Goal: Information Seeking & Learning: Find specific fact

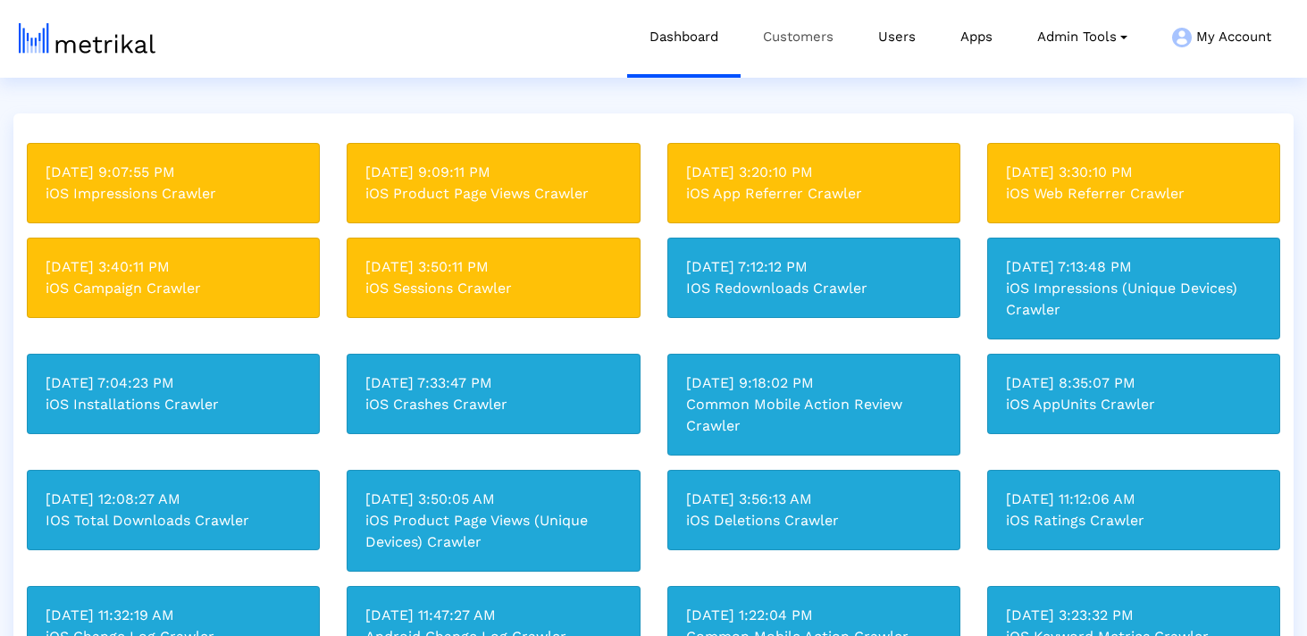
click at [785, 52] on link "Customers" at bounding box center [797, 37] width 115 height 74
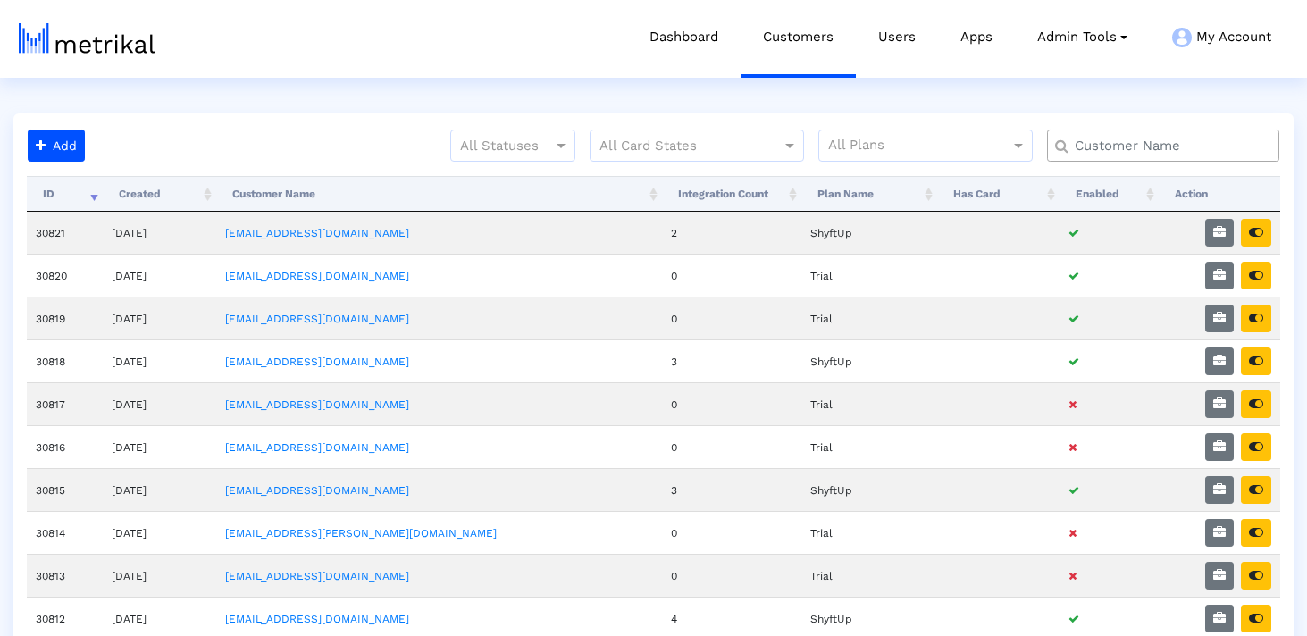
click at [1150, 155] on div at bounding box center [1163, 146] width 232 height 32
click at [1137, 143] on input "text" at bounding box center [1167, 146] width 210 height 19
type input "j"
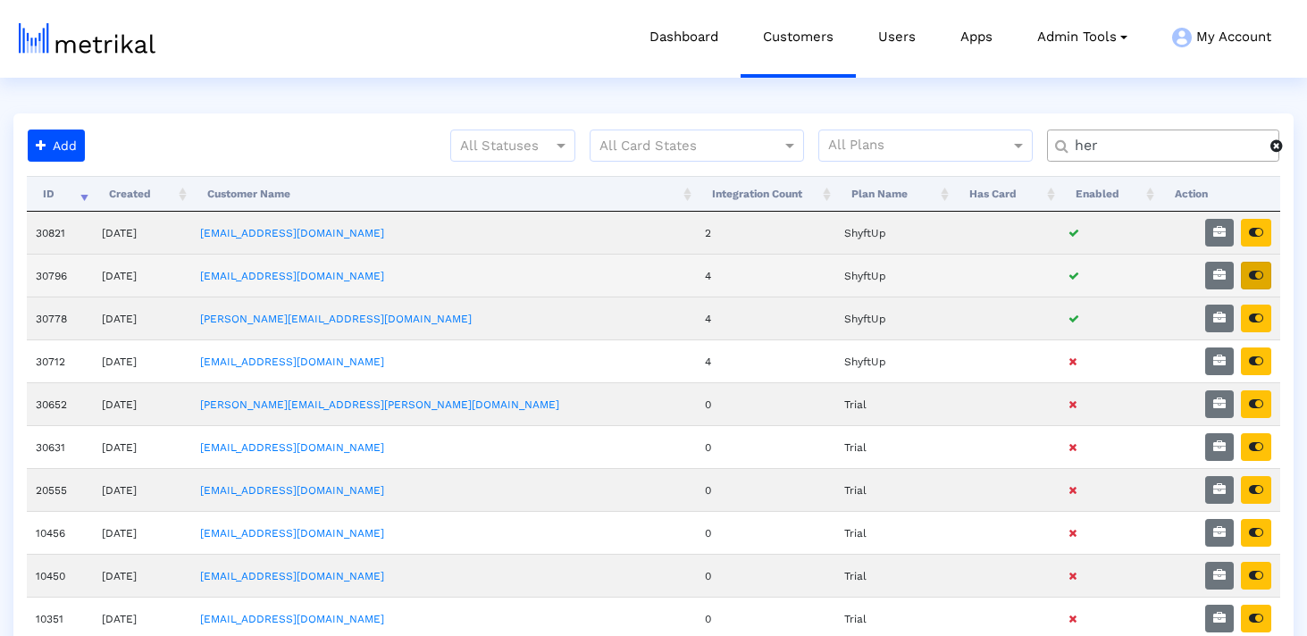
type input "her"
click at [1254, 272] on icon "button" at bounding box center [1256, 275] width 14 height 13
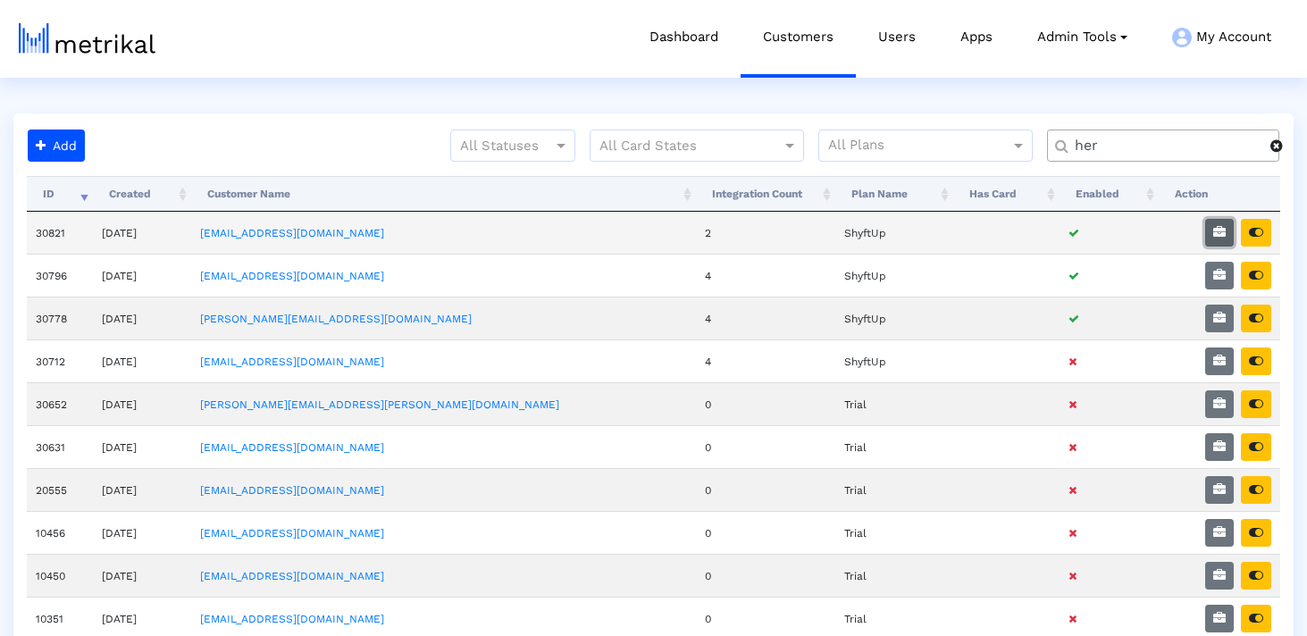
click at [1220, 231] on icon "button" at bounding box center [1219, 232] width 13 height 13
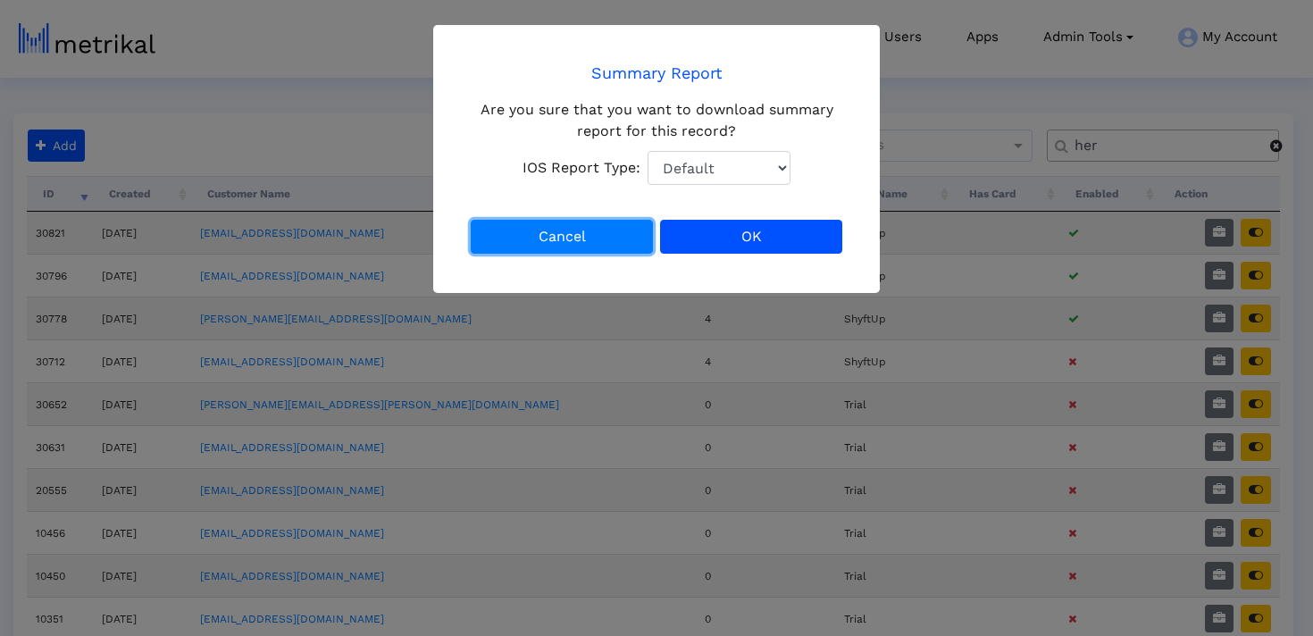
click at [596, 238] on button "Cancel" at bounding box center [562, 237] width 182 height 34
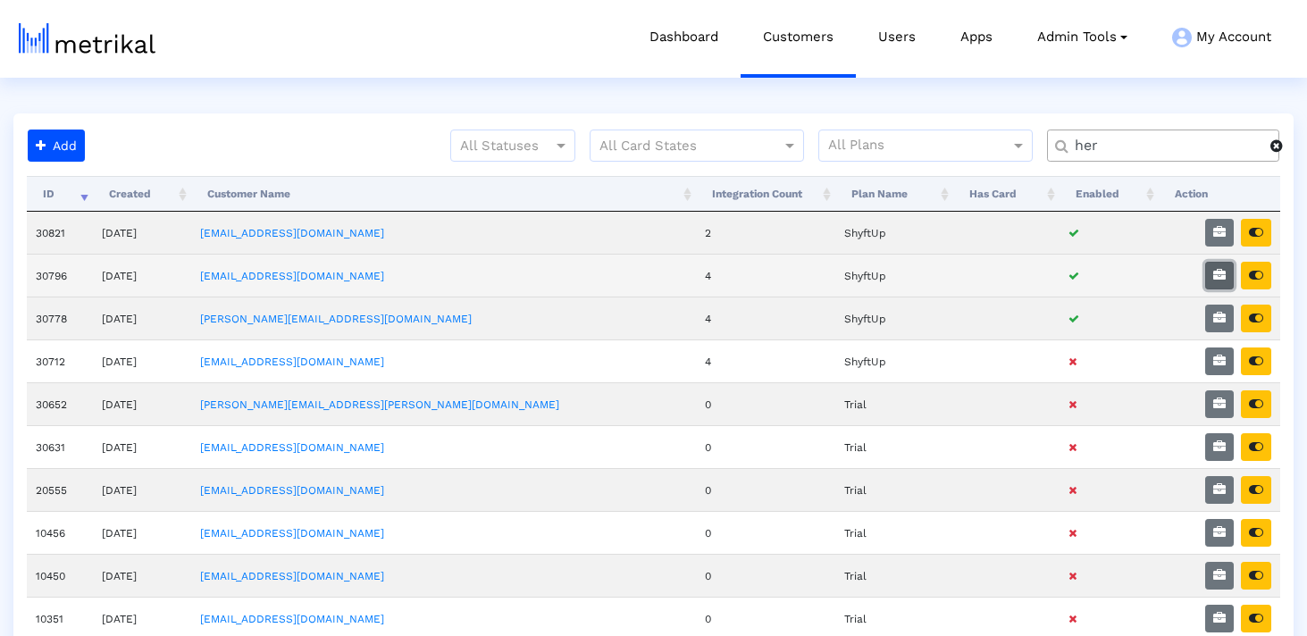
click at [1214, 267] on button "button" at bounding box center [1219, 276] width 29 height 28
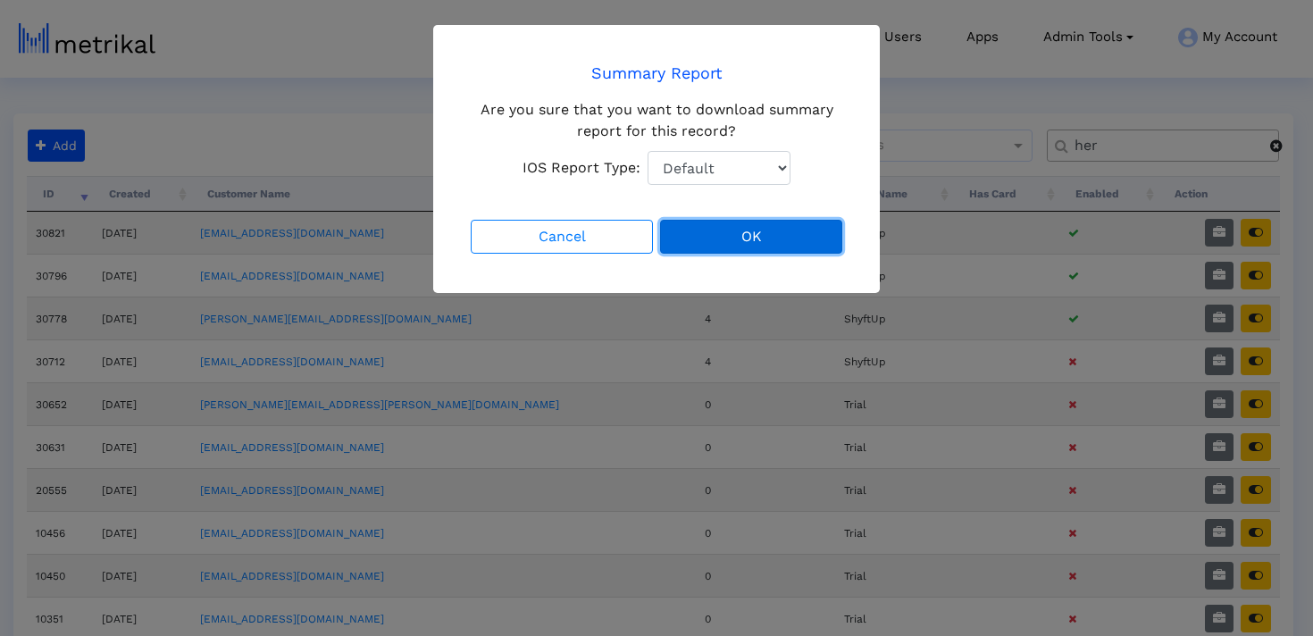
click at [768, 236] on button "OK" at bounding box center [751, 237] width 182 height 34
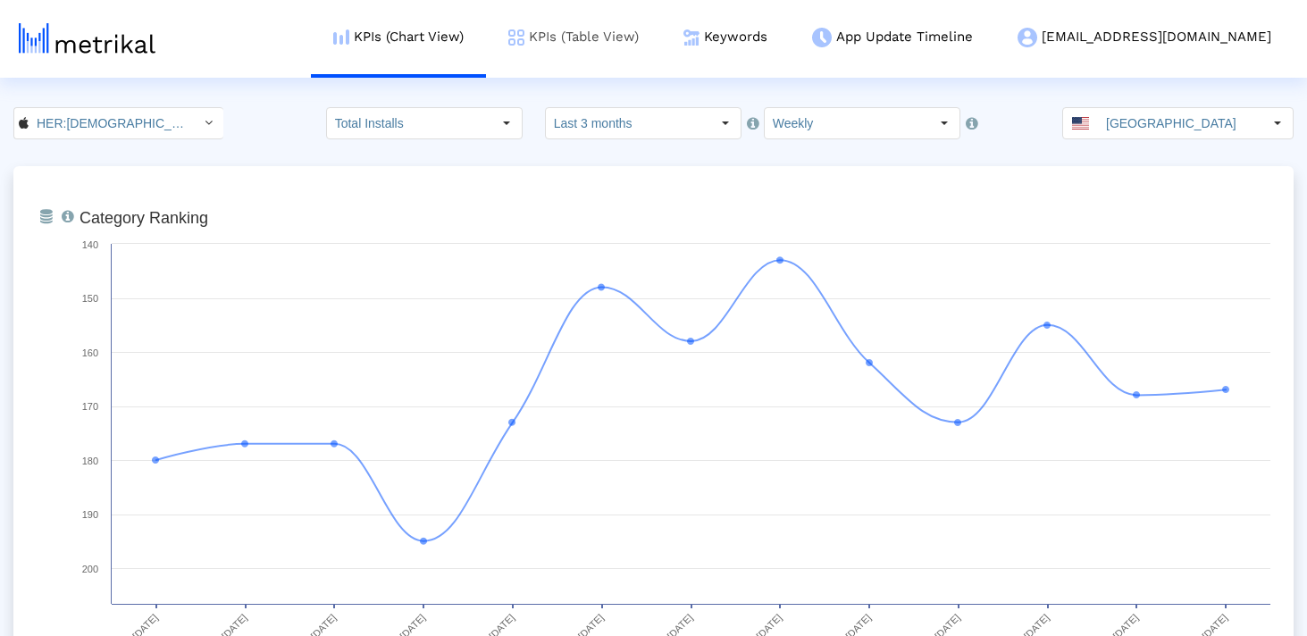
click at [661, 38] on link "KPIs (Table View)" at bounding box center [573, 37] width 175 height 74
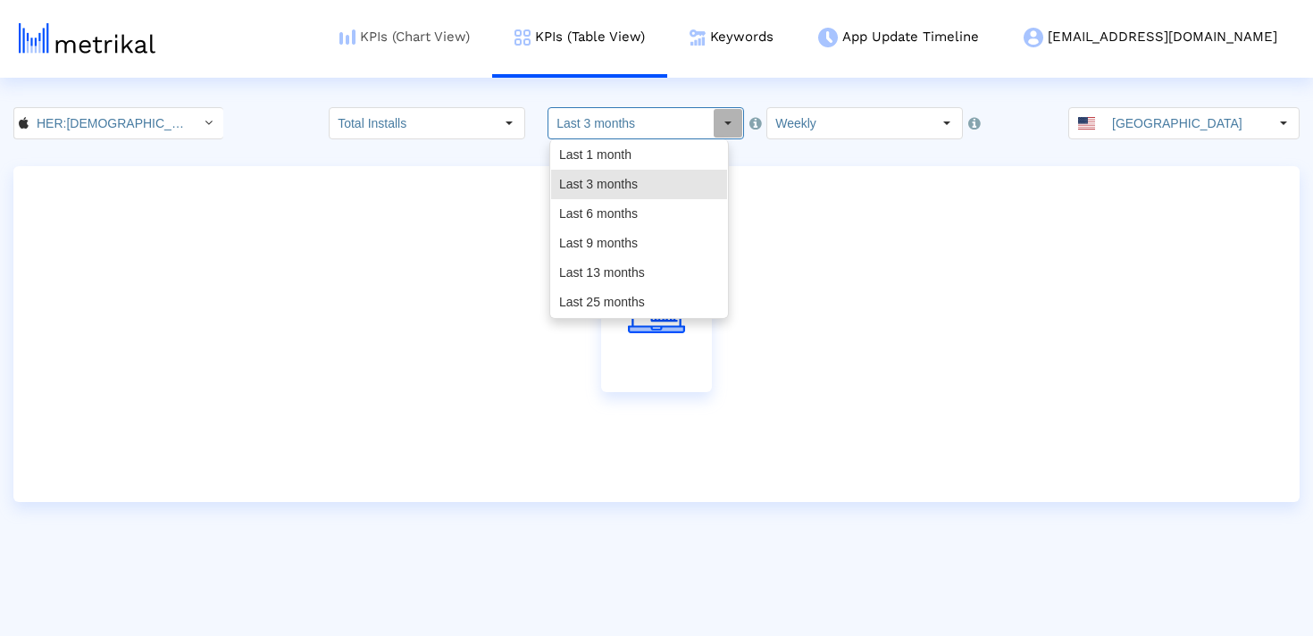
click at [492, 40] on link "KPIs (Chart View)" at bounding box center [404, 37] width 175 height 74
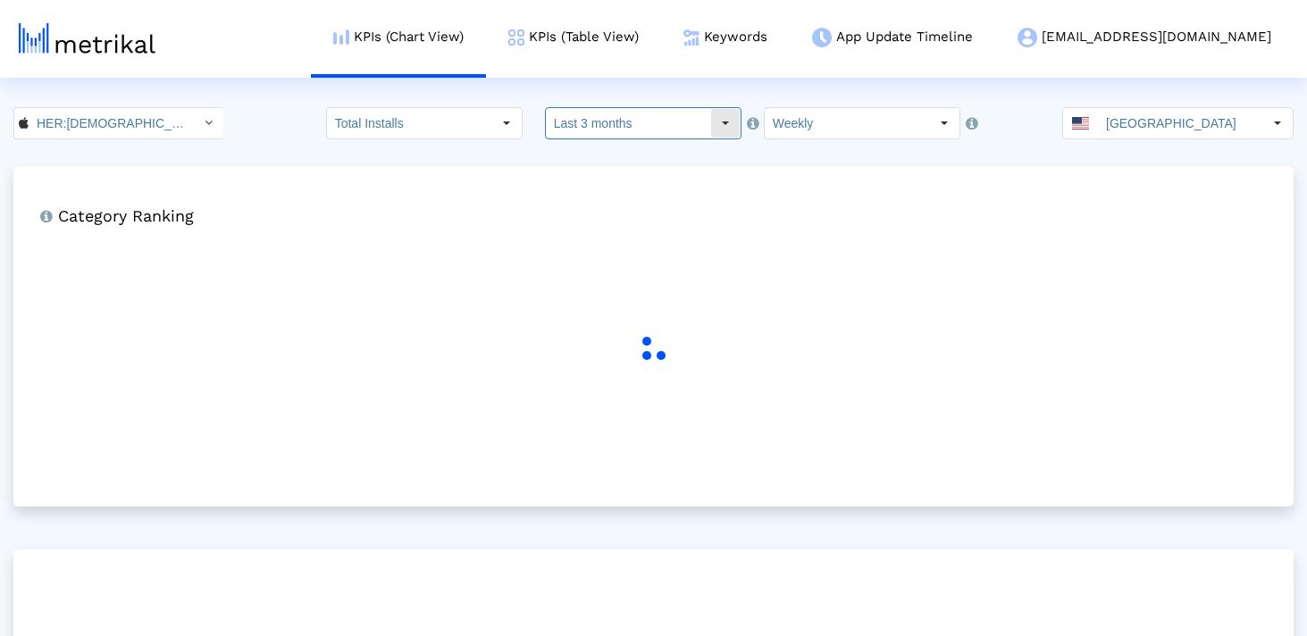
click at [610, 116] on input "Last 3 months" at bounding box center [628, 123] width 164 height 30
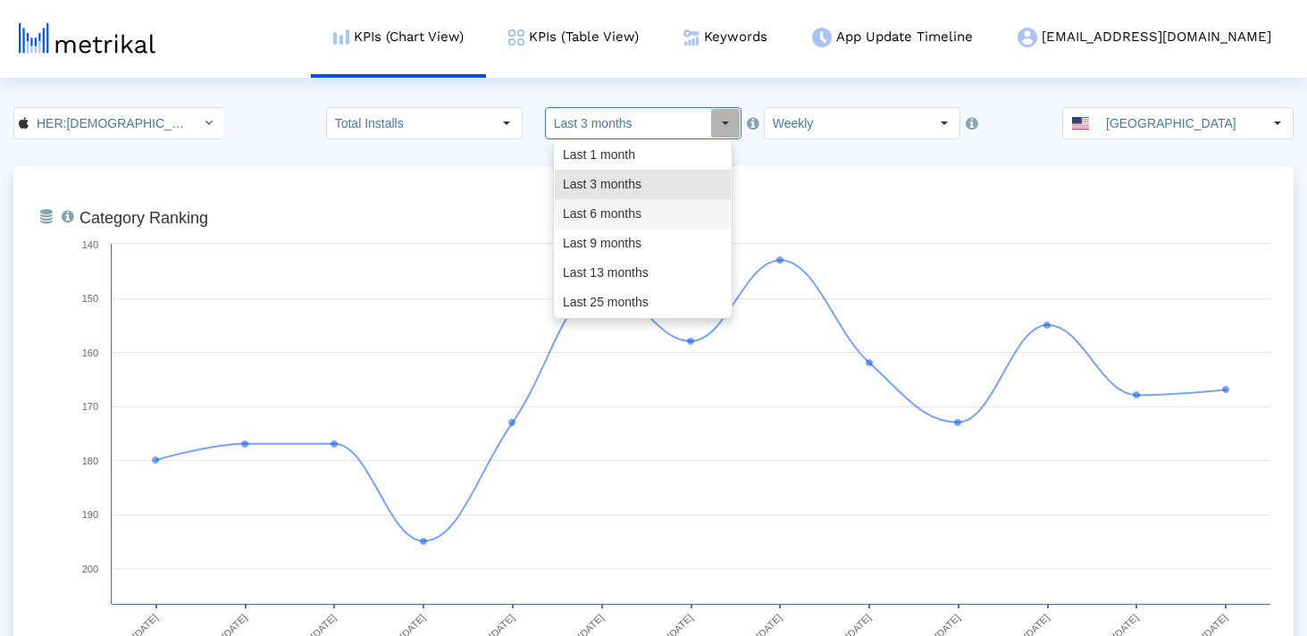
click at [621, 218] on div "Last 6 months" at bounding box center [643, 213] width 176 height 29
type input "Last 6 months"
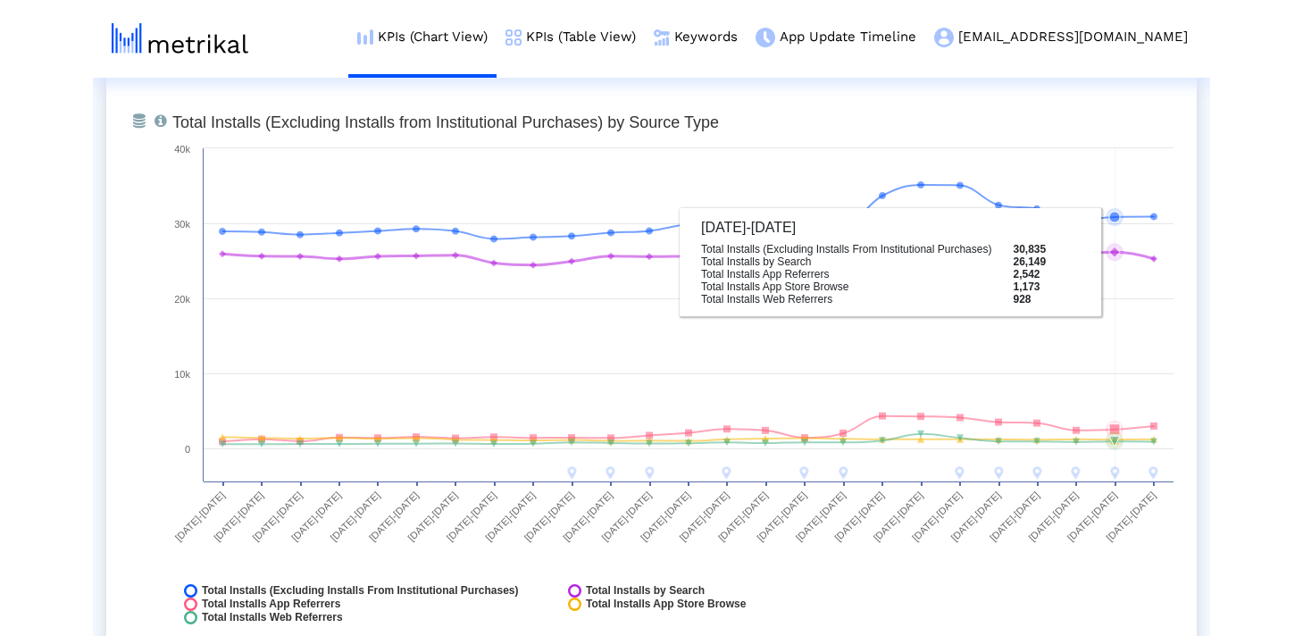
scroll to position [2045, 0]
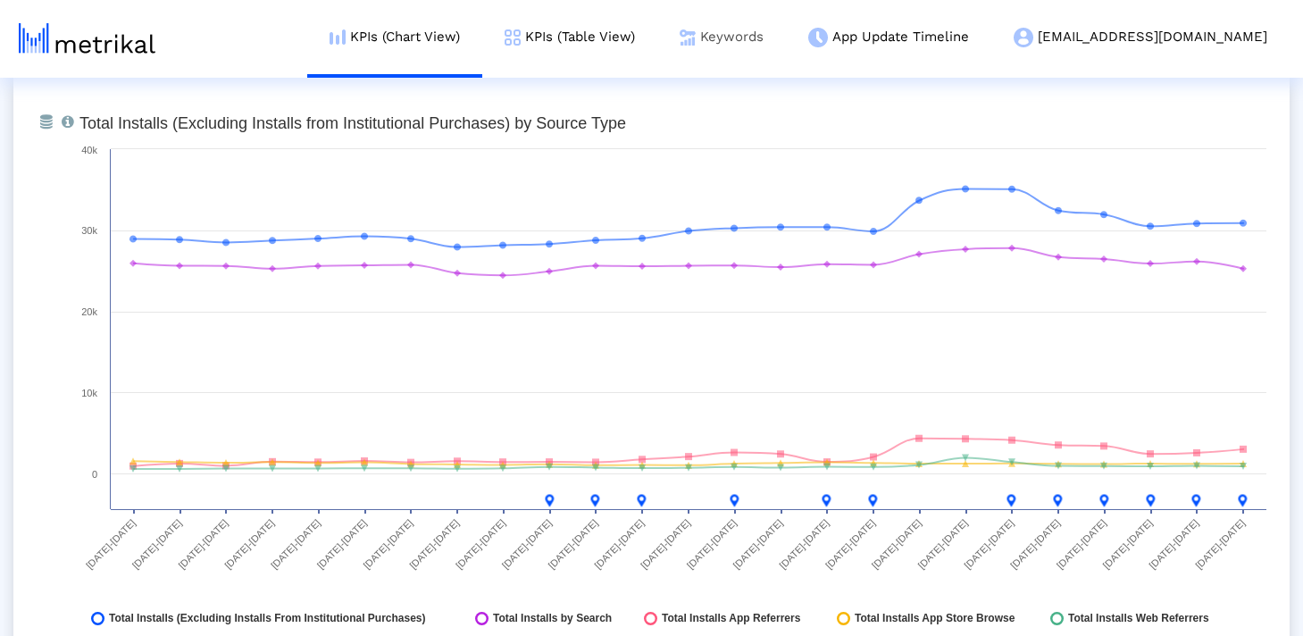
click at [696, 35] on img at bounding box center [688, 37] width 16 height 16
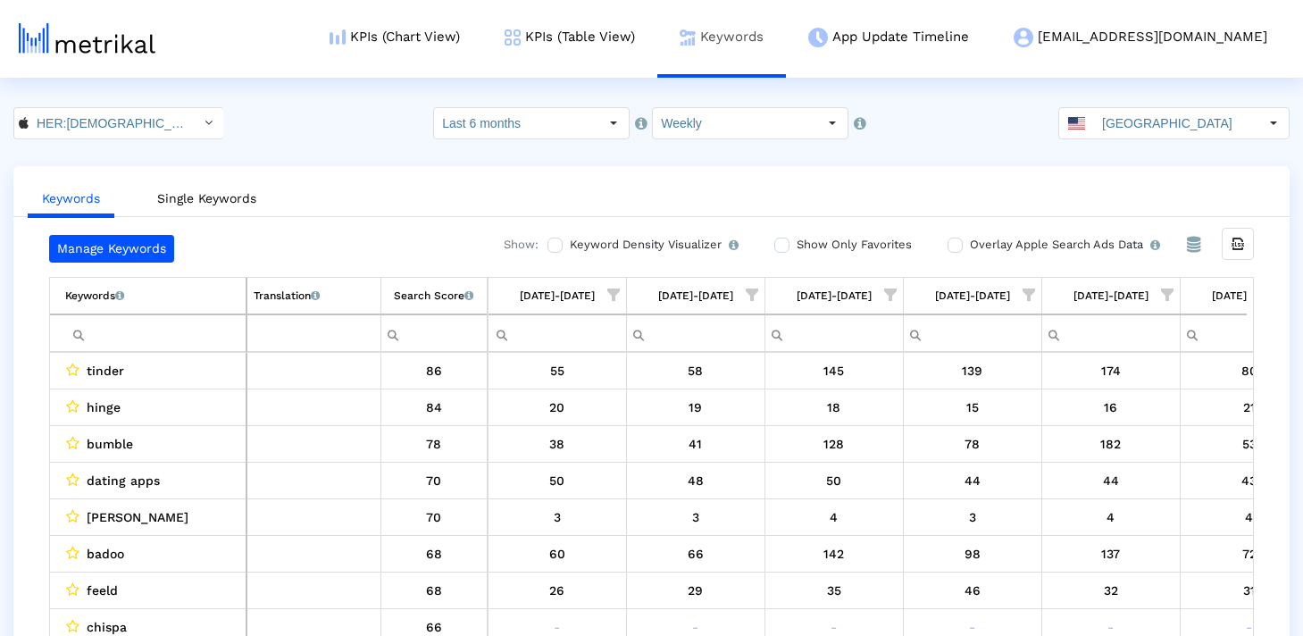
scroll to position [0, 1594]
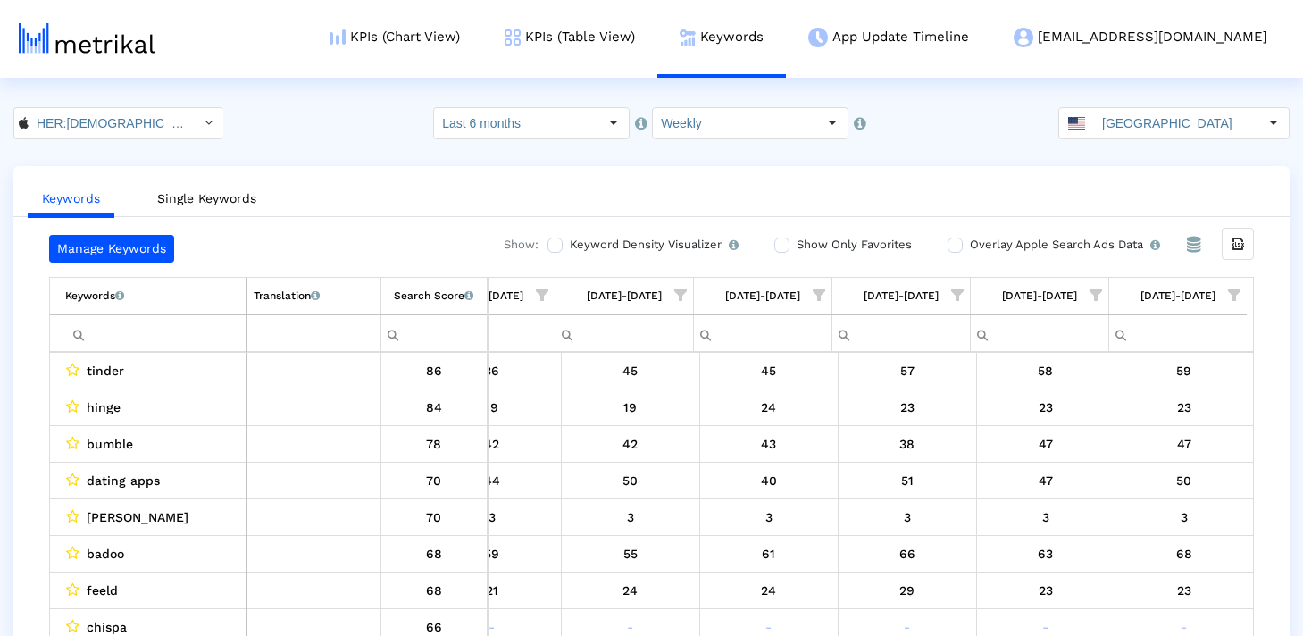
click at [195, 317] on td "Filter cell" at bounding box center [148, 333] width 197 height 38
click at [165, 332] on input "Filter cell" at bounding box center [155, 333] width 180 height 29
paste input "[PERSON_NAME]: lgbtiq dating chat"
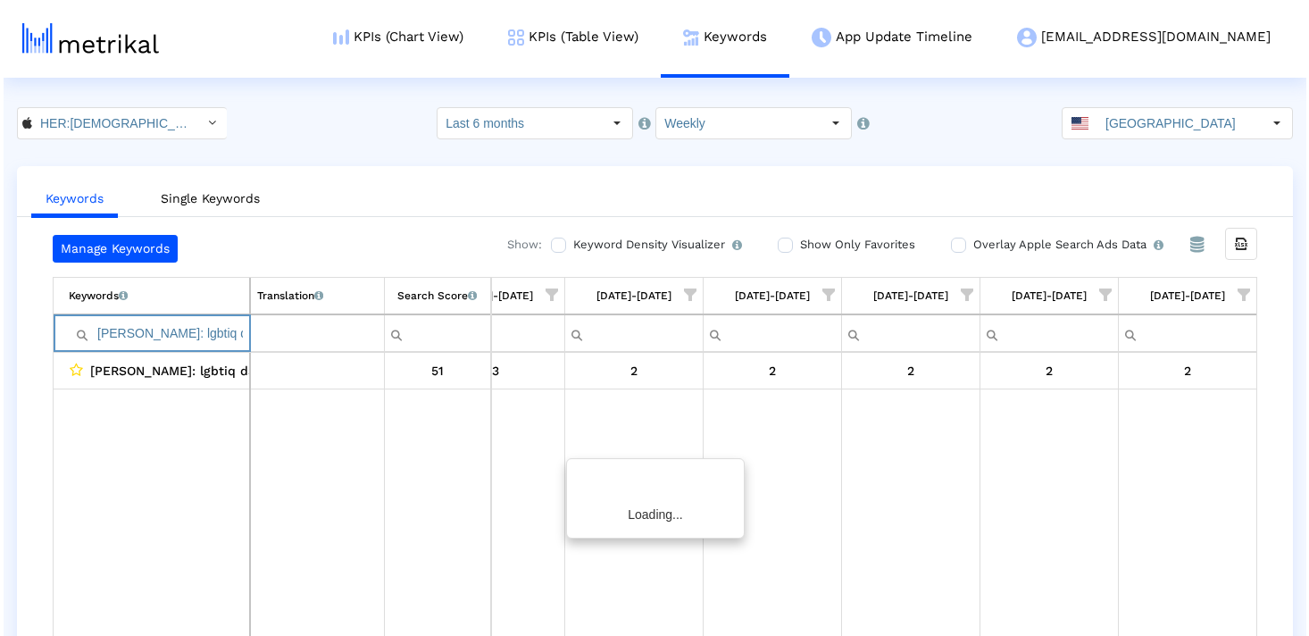
scroll to position [0, 1588]
click at [94, 336] on input "[PERSON_NAME]: lgbtiq dating chat" at bounding box center [155, 333] width 180 height 29
click at [212, 338] on input "[PERSON_NAME]: lgbtiq dating chat" at bounding box center [155, 333] width 180 height 29
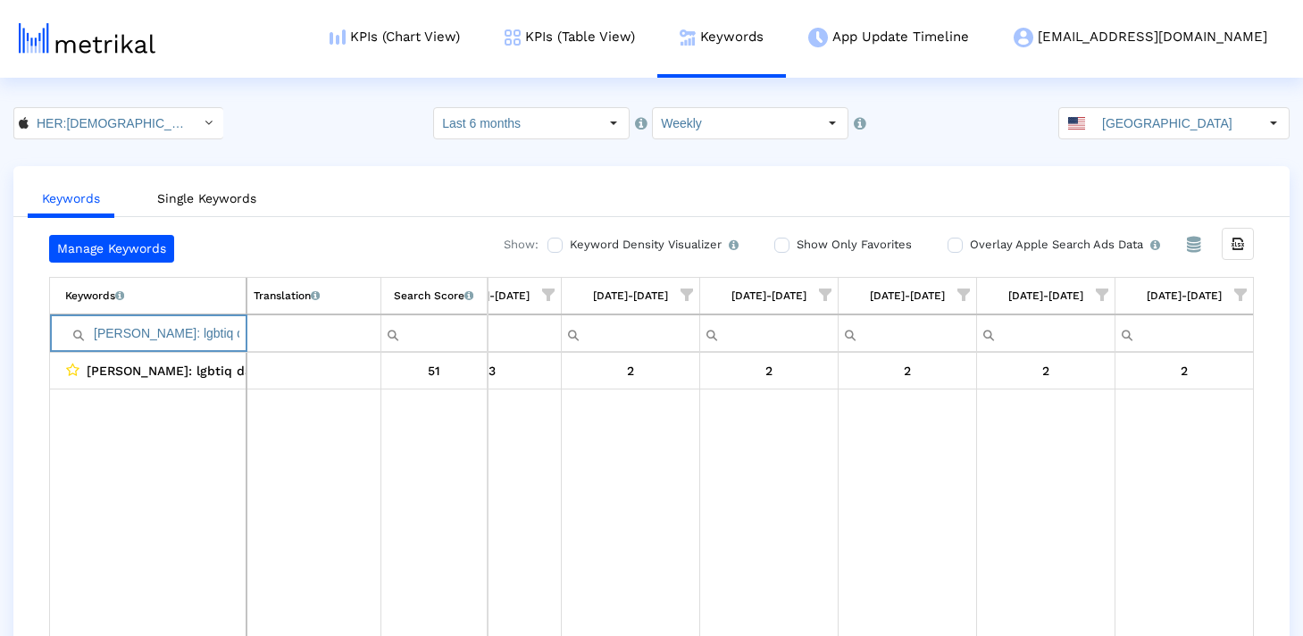
paste input "lesbians dating app free"
click at [204, 334] on input "lesbians dating app free" at bounding box center [155, 333] width 180 height 29
paste input "Filter cell"
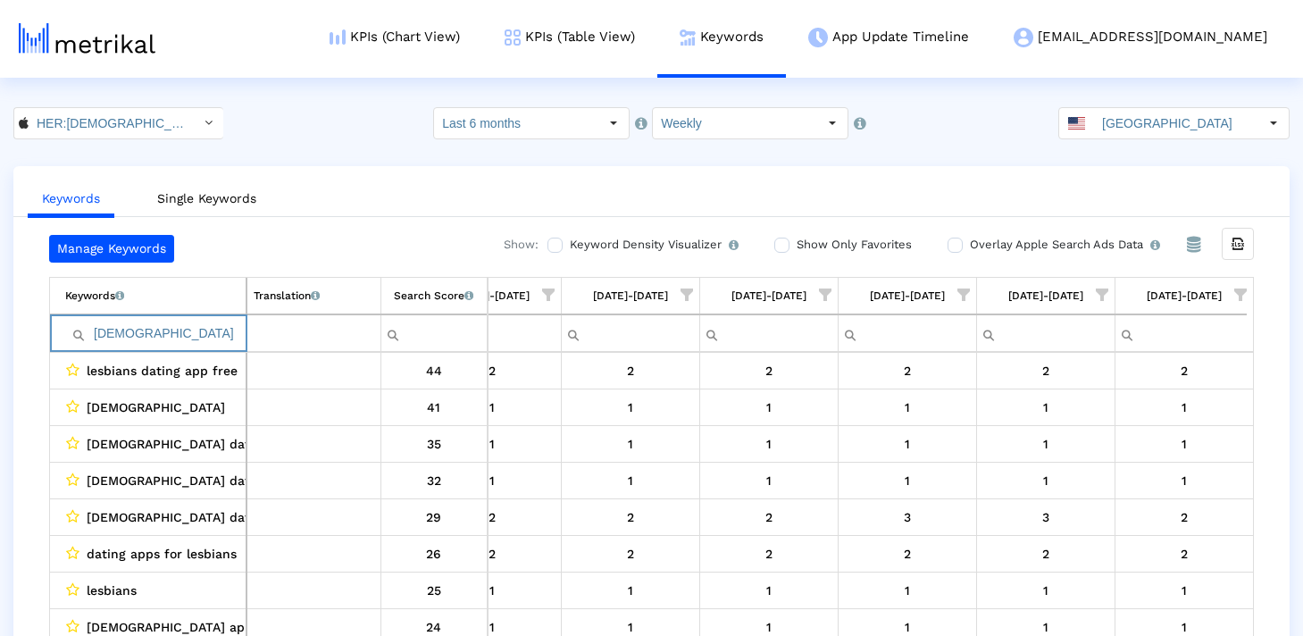
click at [202, 336] on input "[DEMOGRAPHIC_DATA]" at bounding box center [155, 333] width 180 height 29
paste input "dating"
click at [177, 336] on input "[DEMOGRAPHIC_DATA] dating" at bounding box center [155, 333] width 180 height 29
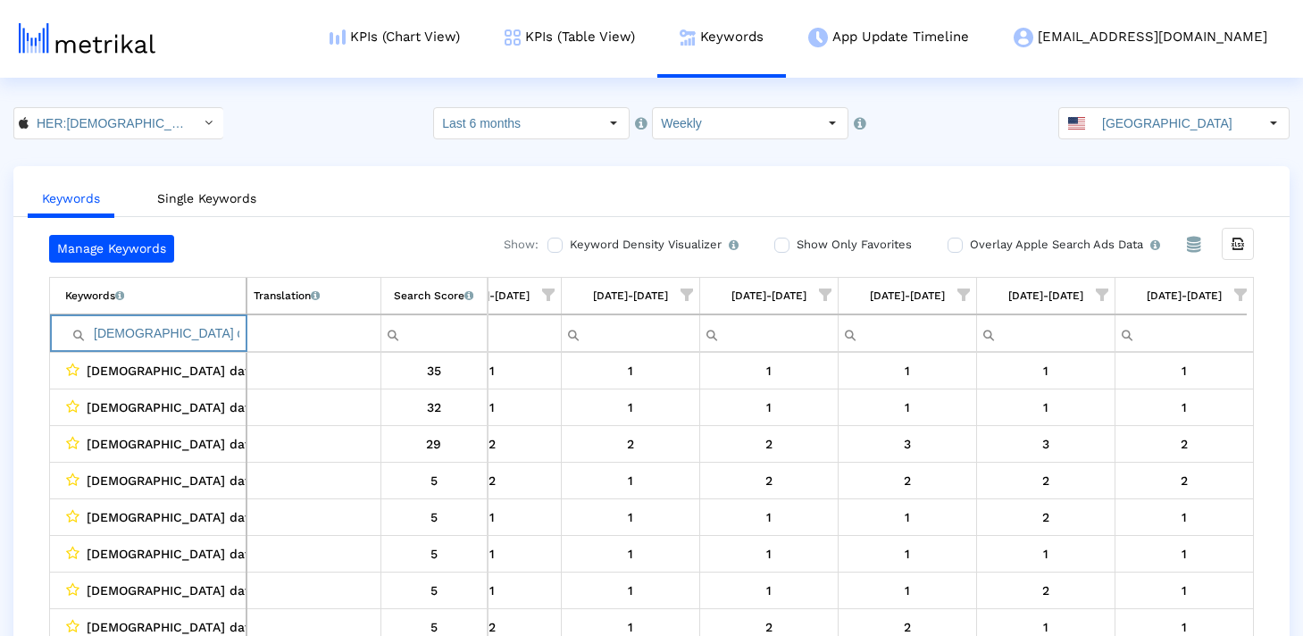
click at [177, 336] on input "[DEMOGRAPHIC_DATA] dating" at bounding box center [155, 333] width 180 height 29
paste input "dating apps for lesbians"
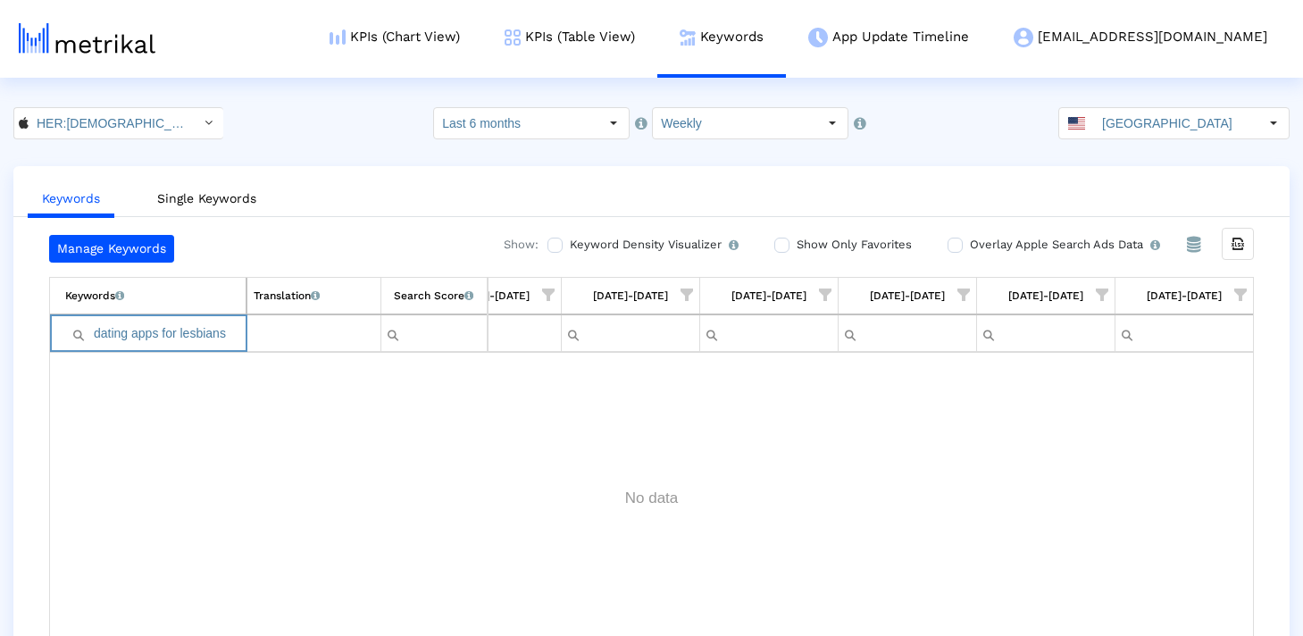
click at [95, 331] on input "dating apps for lesbians" at bounding box center [155, 333] width 180 height 29
click at [238, 331] on input "dating apps for lesbians" at bounding box center [155, 333] width 180 height 29
click at [160, 329] on input "dating apps for lesbians" at bounding box center [155, 333] width 180 height 29
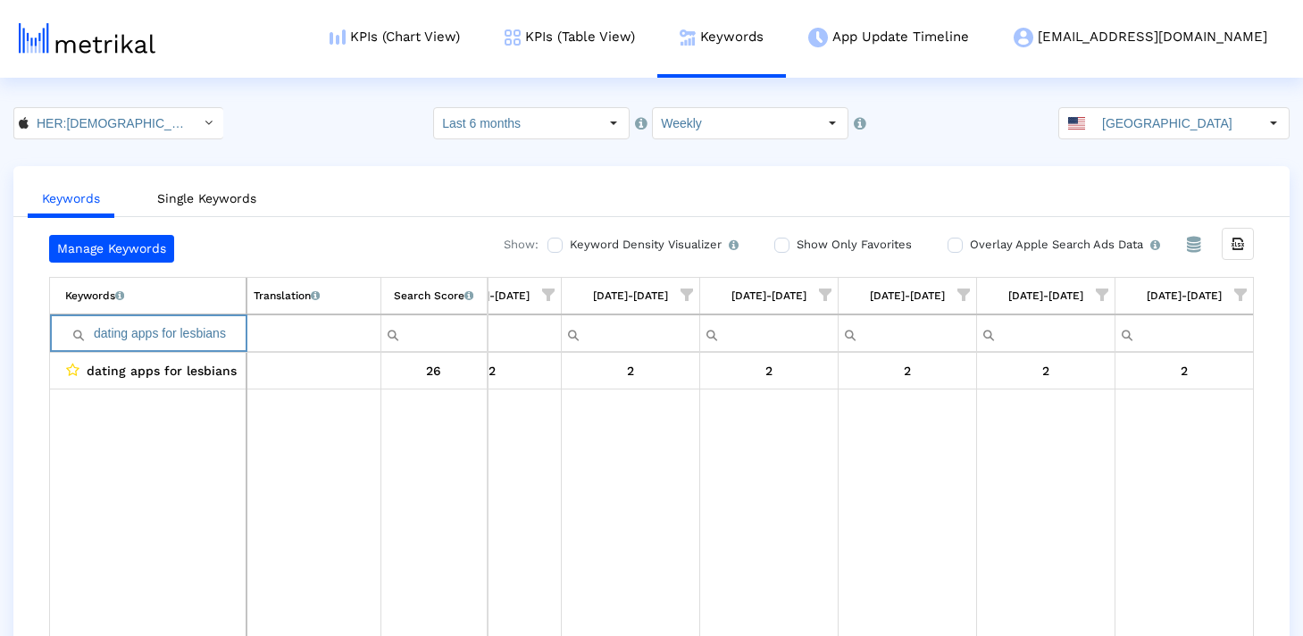
paste input "[DEMOGRAPHIC_DATA]"
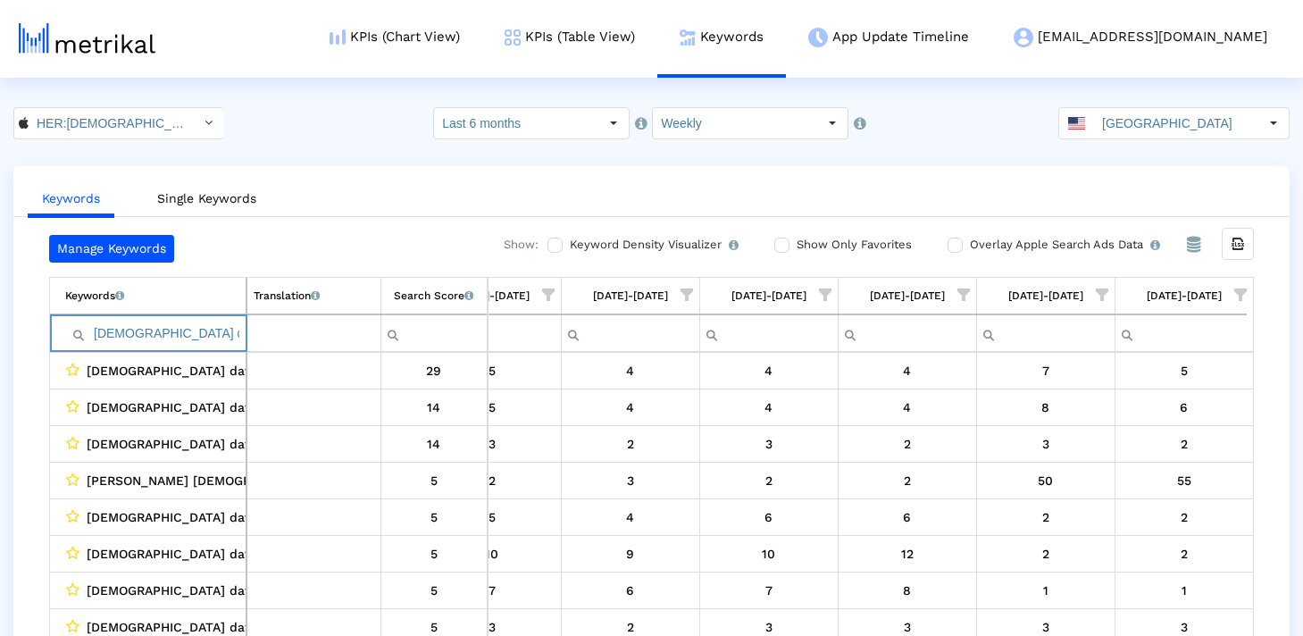
click at [196, 323] on input "[DEMOGRAPHIC_DATA] da" at bounding box center [155, 333] width 180 height 29
paste input "dating app for lesbians"
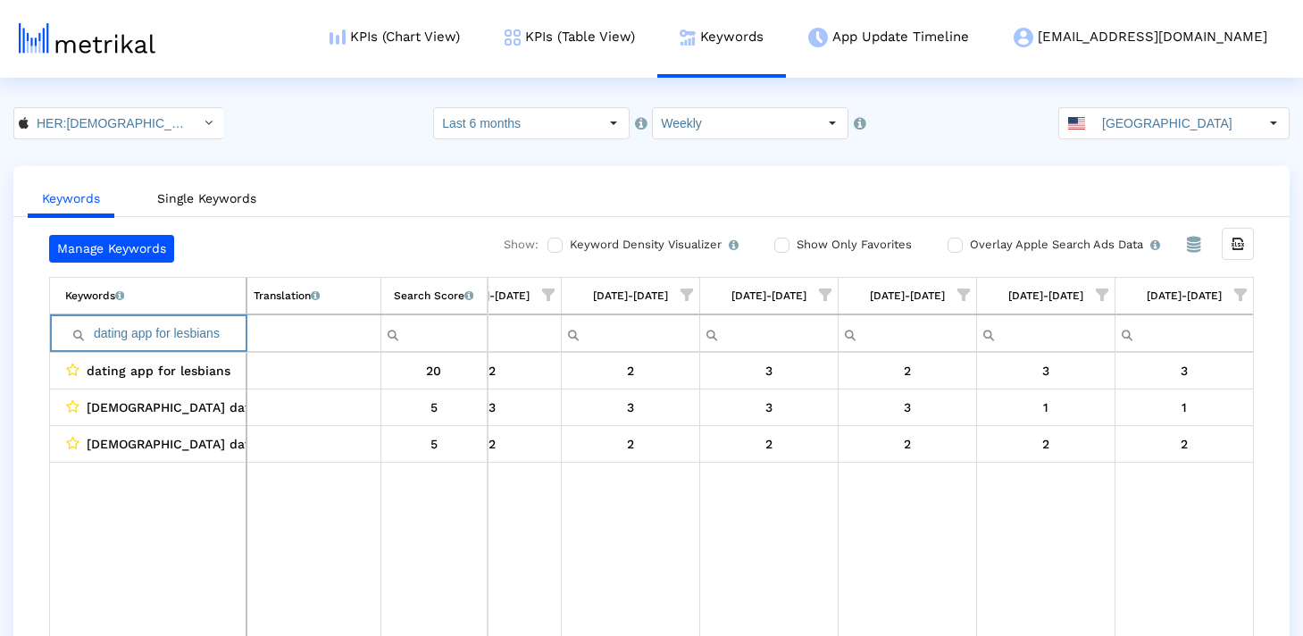
click at [121, 336] on input "dating app for lesbians" at bounding box center [155, 333] width 180 height 29
type input "[DEMOGRAPHIC_DATA] chat"
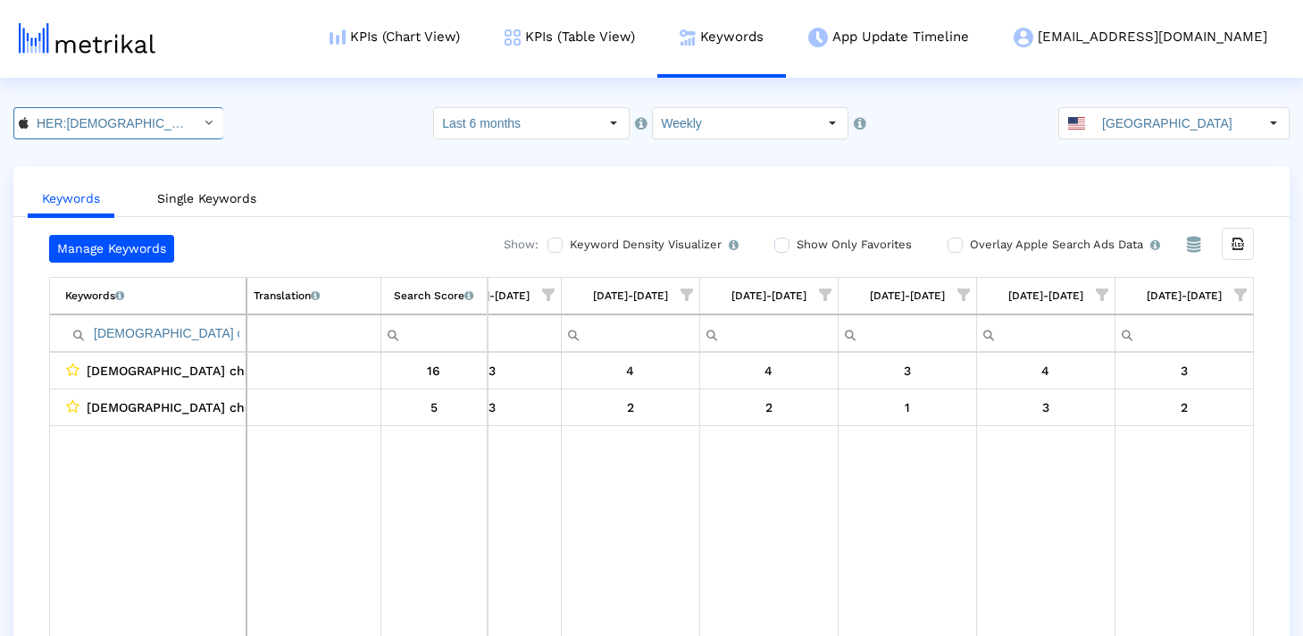
click at [125, 126] on input "HER:[DEMOGRAPHIC_DATA]&[DEMOGRAPHIC_DATA] [DEMOGRAPHIC_DATA] Dating < 573328837…" at bounding box center [109, 123] width 161 height 30
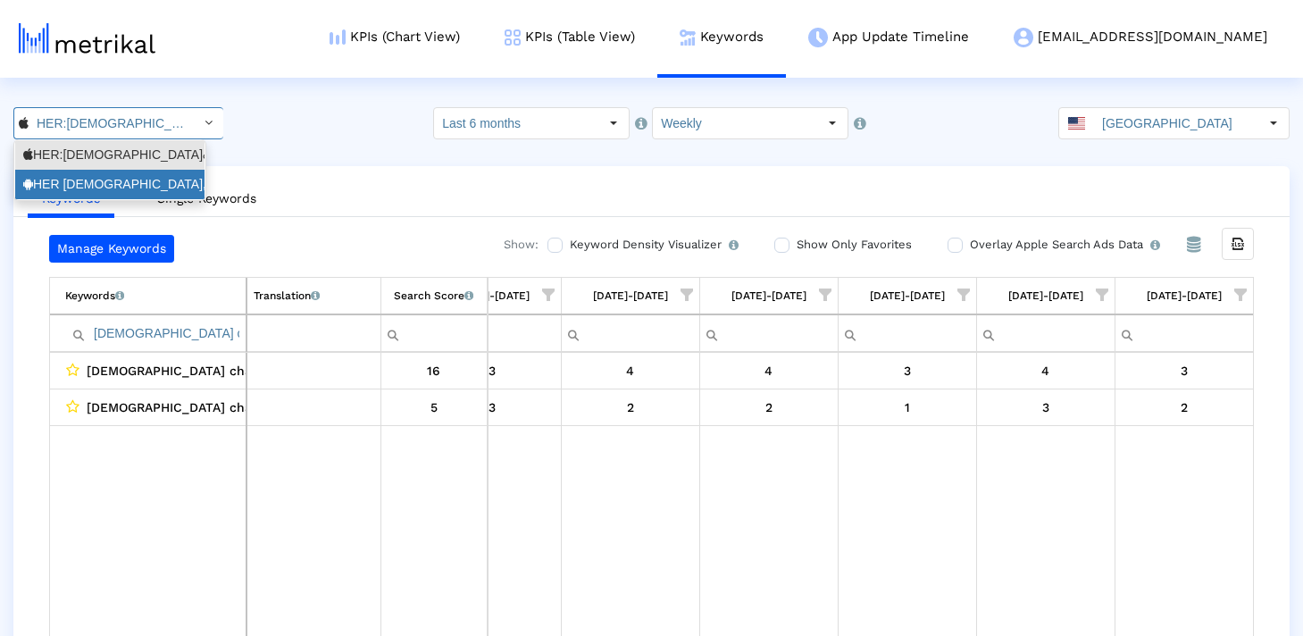
click at [125, 190] on div "HER [DEMOGRAPHIC_DATA], bi & [DEMOGRAPHIC_DATA] dating <com.weareher.her>" at bounding box center [109, 184] width 173 height 17
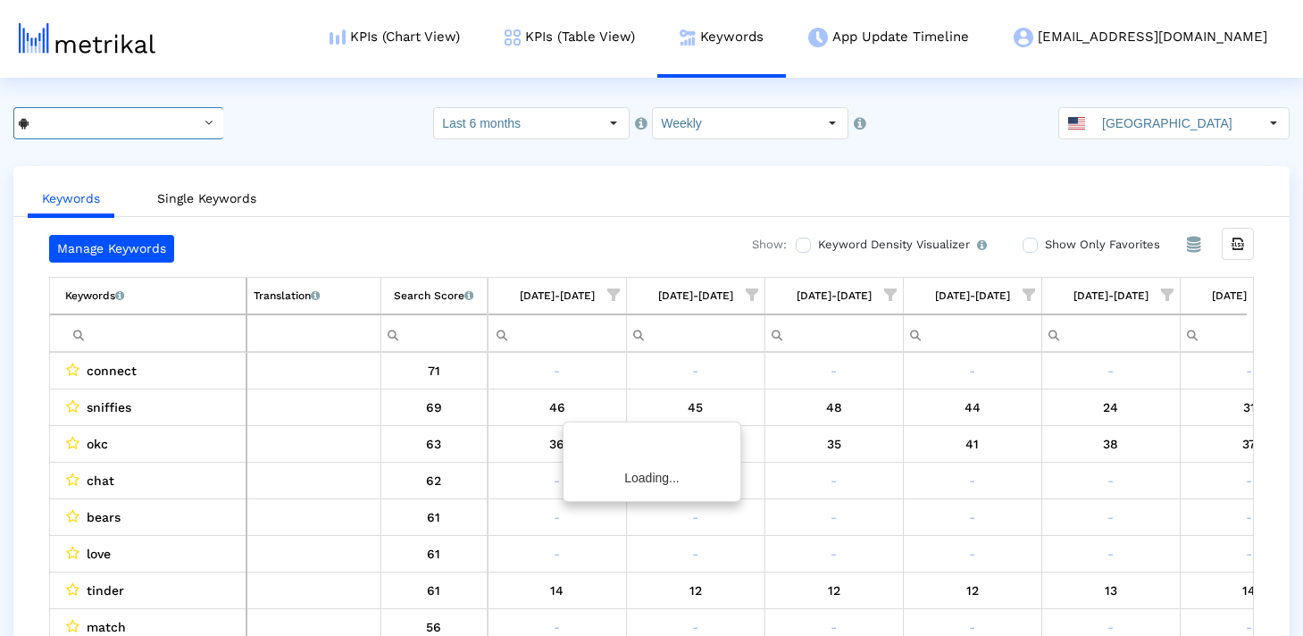
scroll to position [0, 1594]
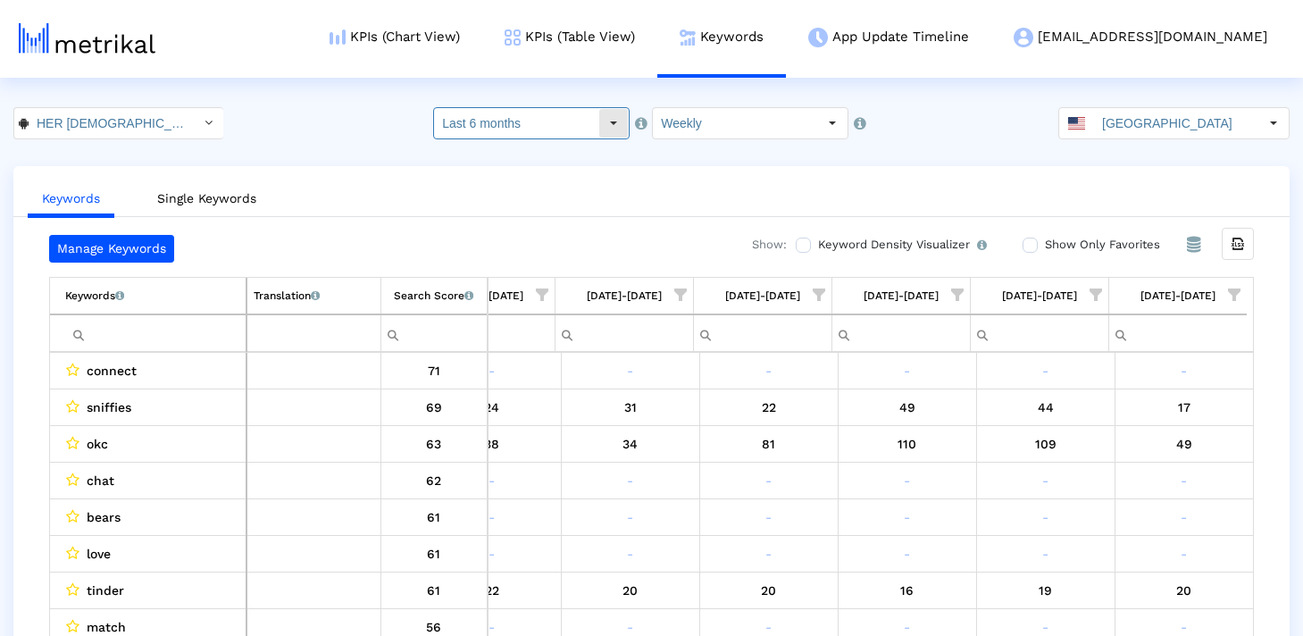
click at [516, 115] on input "Last 6 months" at bounding box center [516, 123] width 164 height 30
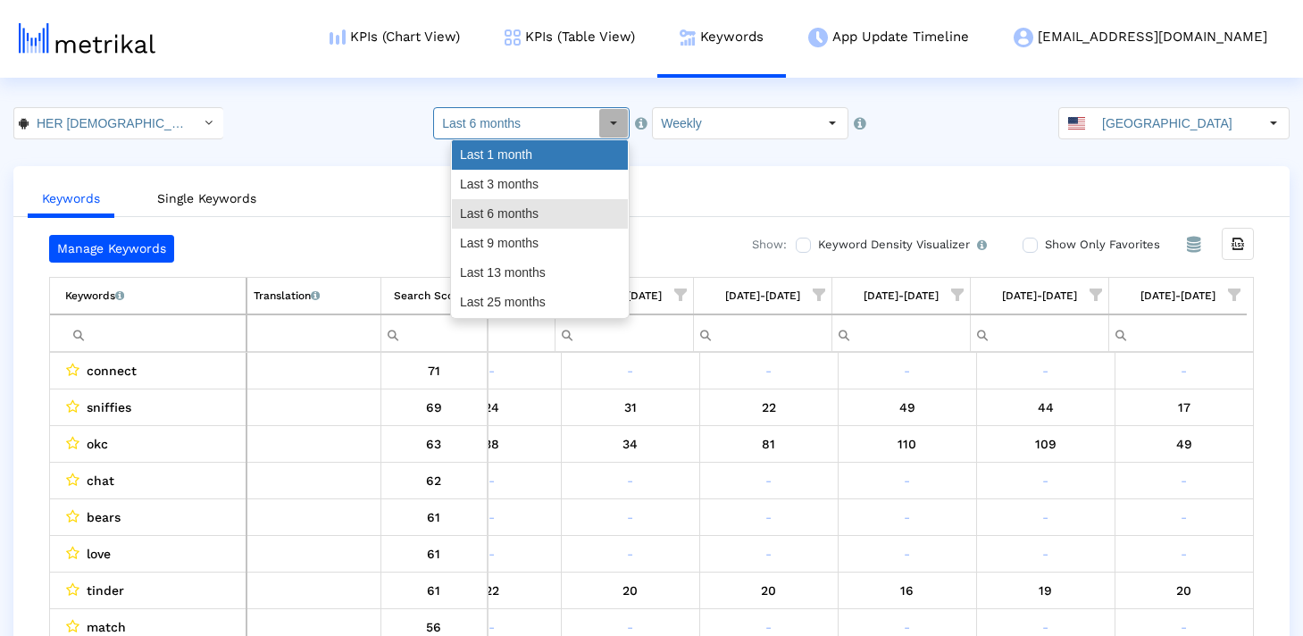
click at [526, 169] on div "Last 1 month" at bounding box center [540, 154] width 176 height 29
type input "Last 1 month"
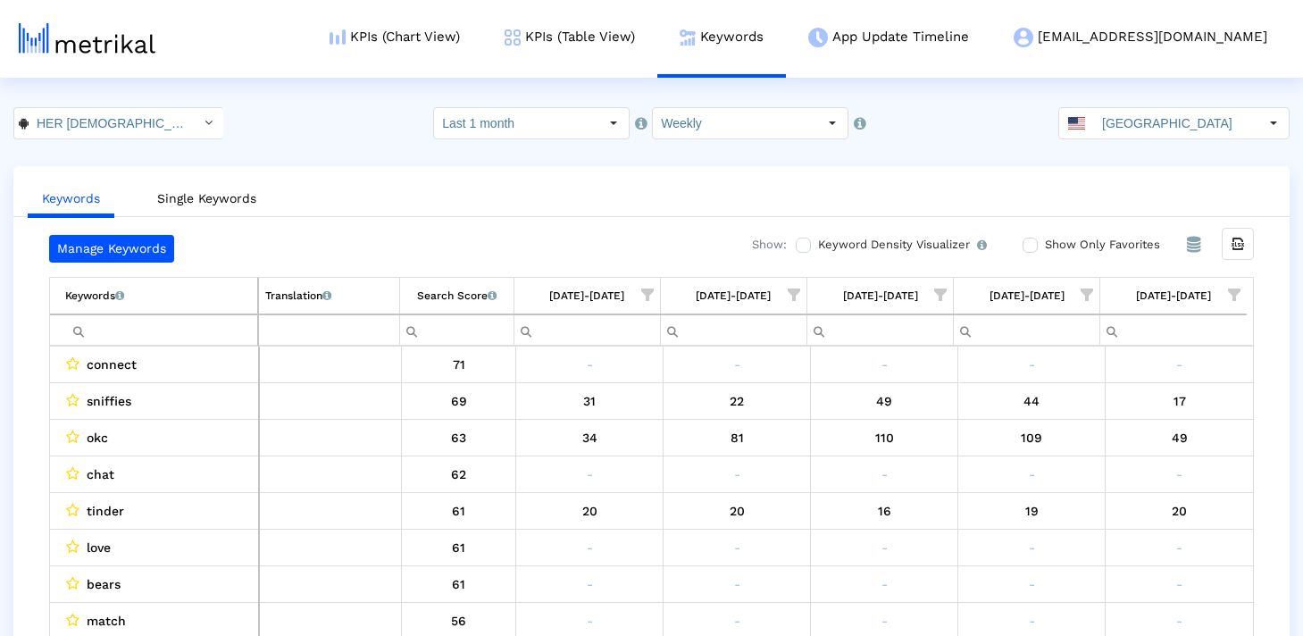
click at [208, 325] on input "Filter cell" at bounding box center [161, 329] width 192 height 29
paste input "[DEMOGRAPHIC_DATA] dating"
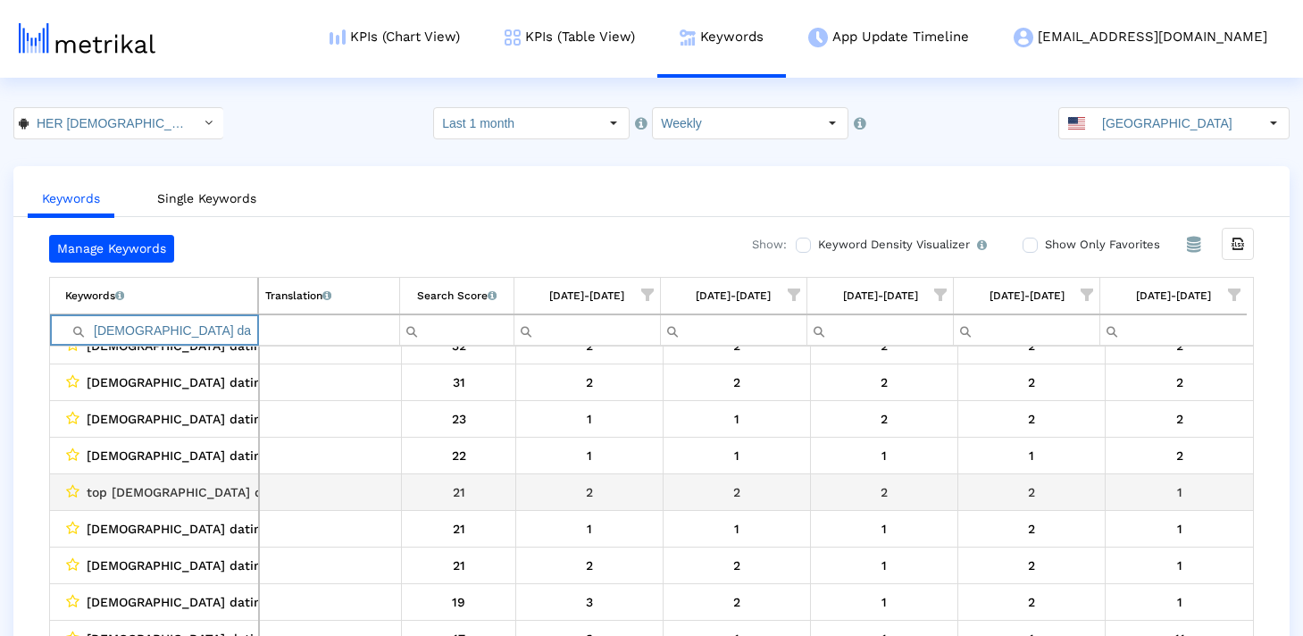
scroll to position [276, 0]
click at [181, 336] on input "[DEMOGRAPHIC_DATA] dating" at bounding box center [161, 329] width 192 height 29
paste input "dating app for lesbians"
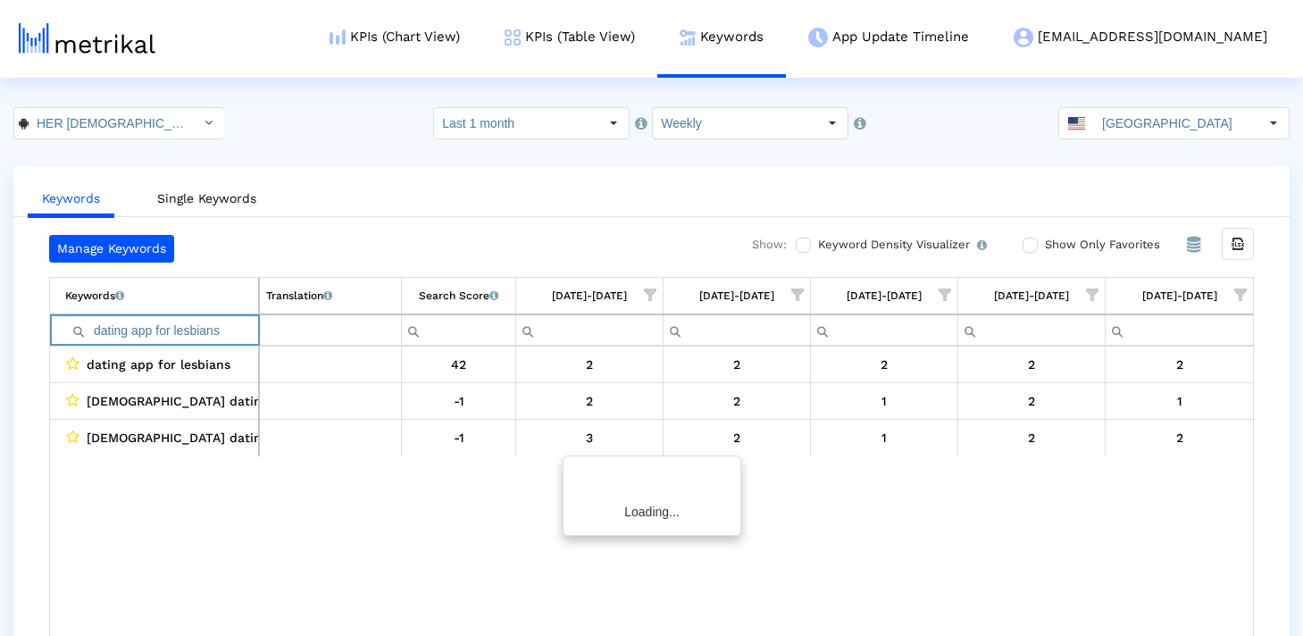
scroll to position [0, 0]
click at [213, 324] on input "dating app for lesbians" at bounding box center [161, 329] width 193 height 29
paste input "[DEMOGRAPHIC_DATA] chat"
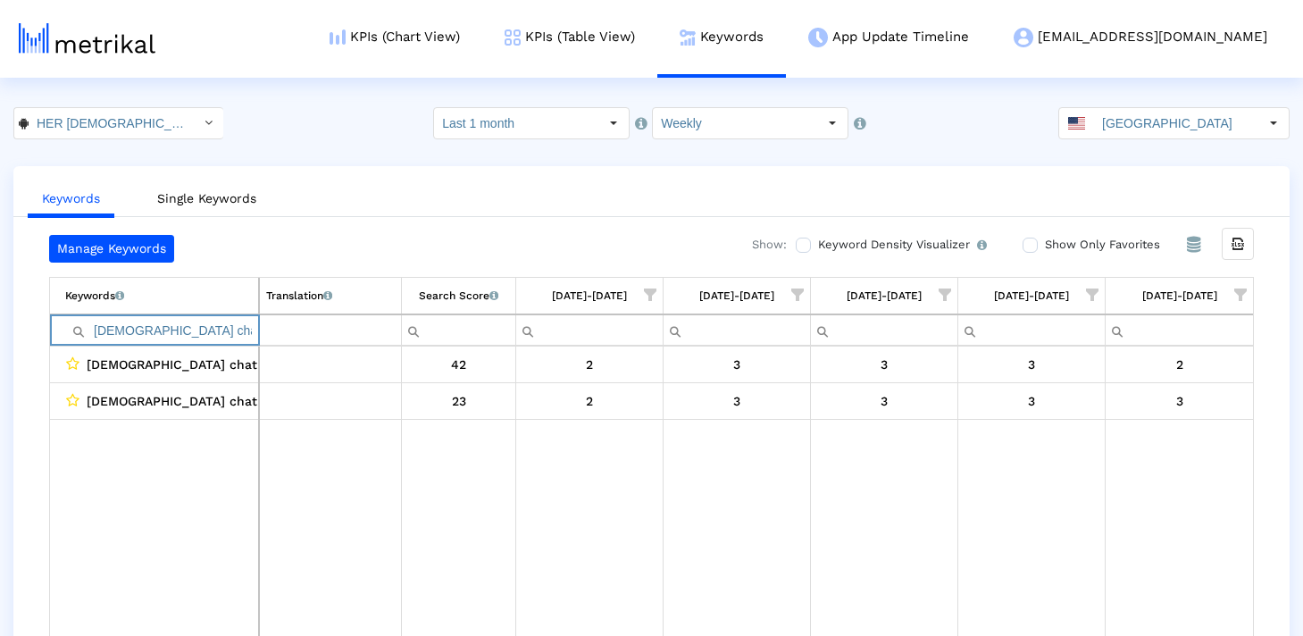
click at [135, 334] on input "[DEMOGRAPHIC_DATA] chat" at bounding box center [161, 329] width 193 height 29
paste input "dating apps for lesbians"
click at [222, 323] on input "dating apps for lesbians" at bounding box center [161, 329] width 193 height 29
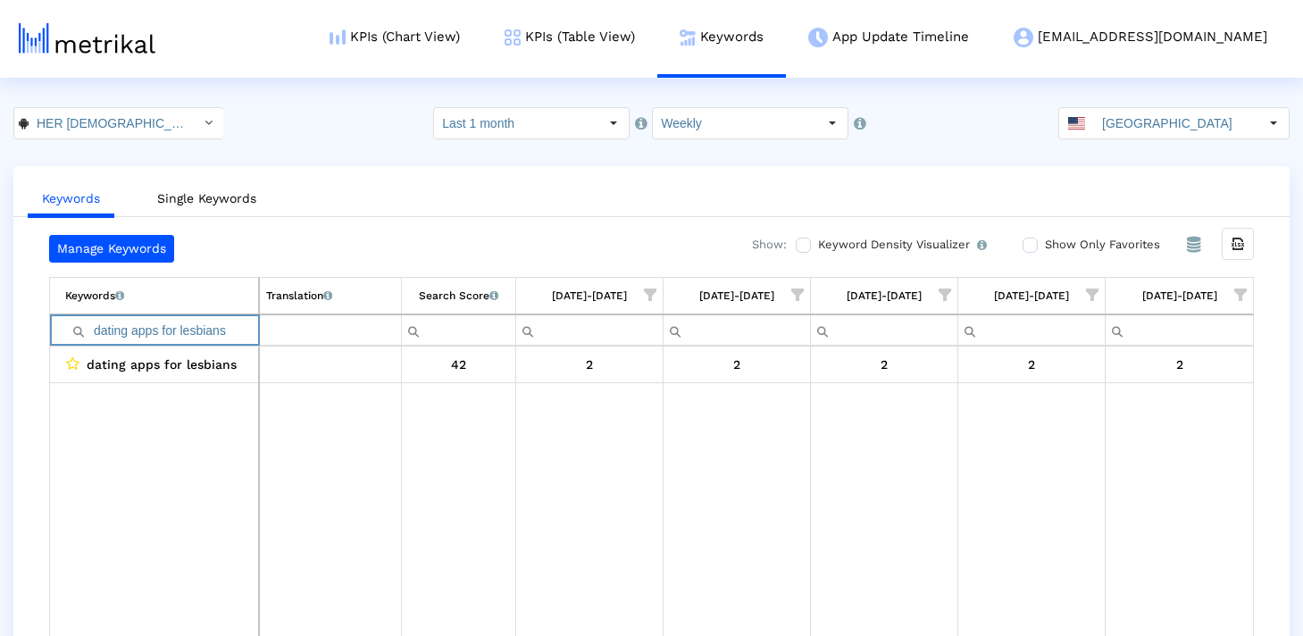
click at [222, 323] on input "dating apps for lesbians" at bounding box center [161, 329] width 193 height 29
paste input "lesbians dating app"
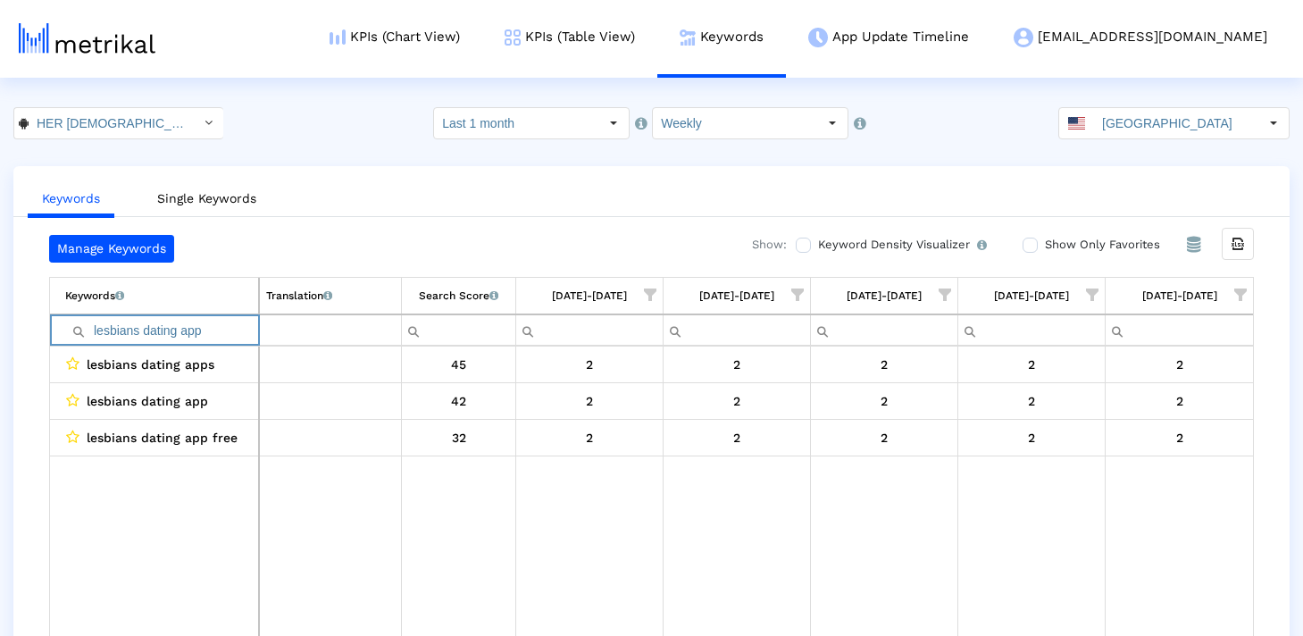
click at [201, 324] on input "lesbians dating app" at bounding box center [161, 329] width 193 height 29
paste input "gbt dating apps"
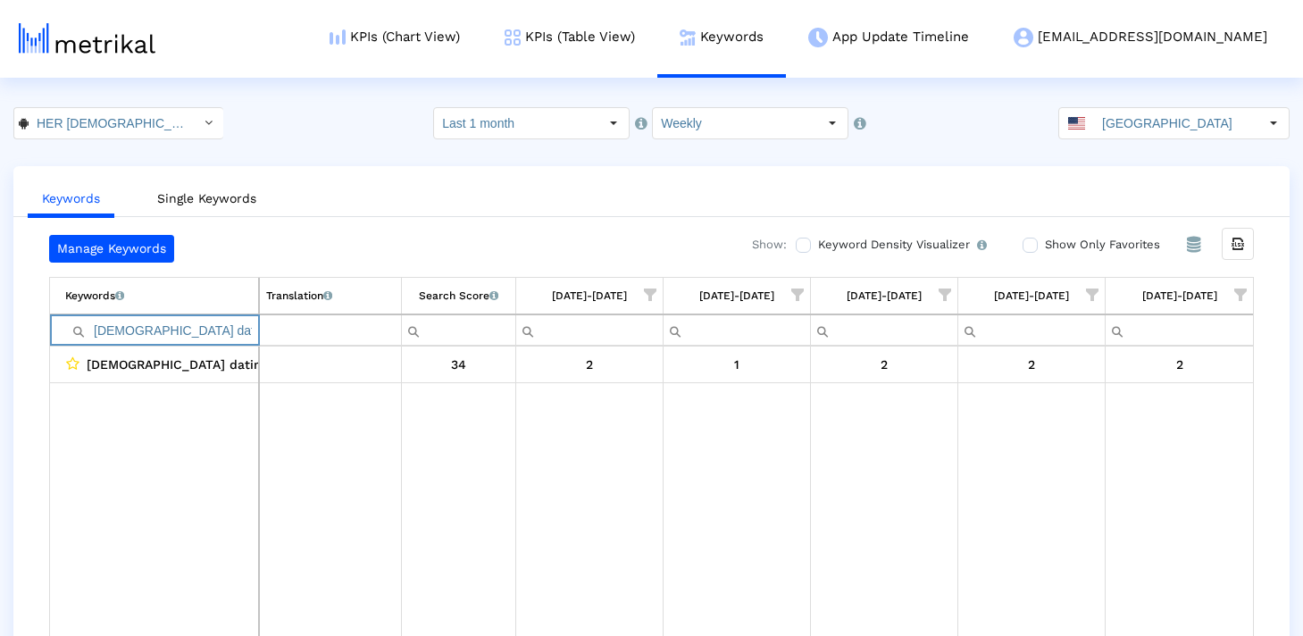
click at [168, 322] on input "[DEMOGRAPHIC_DATA] dating apps" at bounding box center [161, 329] width 193 height 29
paste input "[DEMOGRAPHIC_DATA] dating"
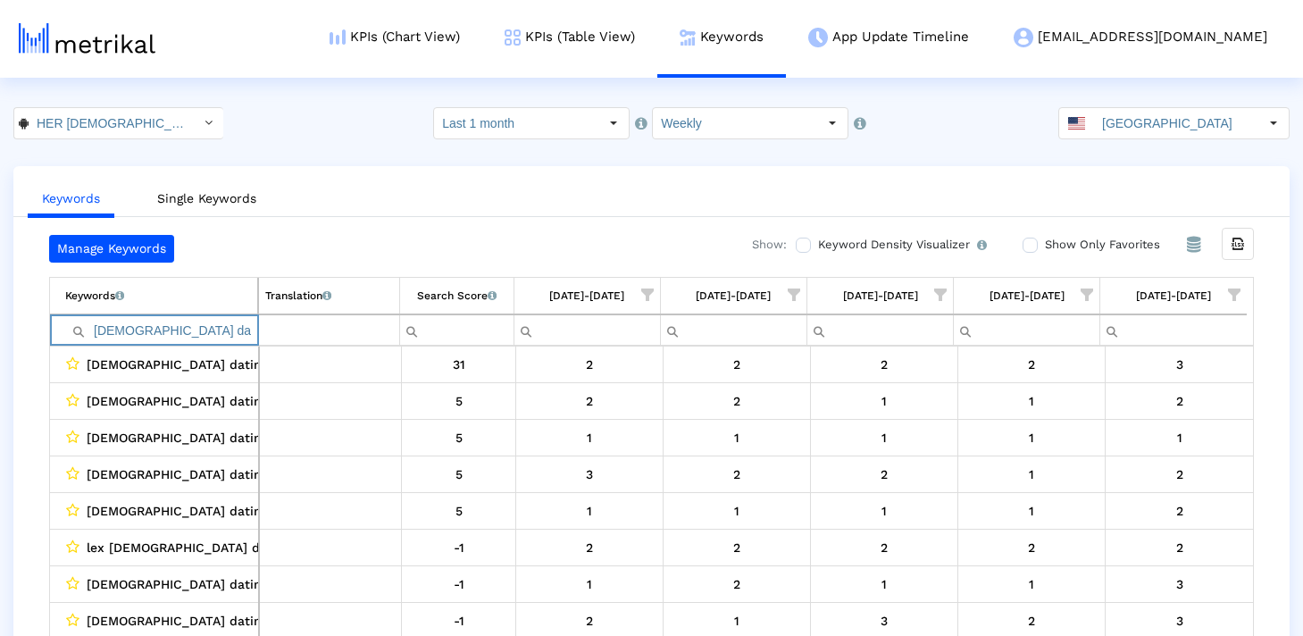
click at [205, 324] on input "[DEMOGRAPHIC_DATA] dating" at bounding box center [161, 329] width 192 height 29
paste input "best [DEMOGRAPHIC_DATA] dating app"
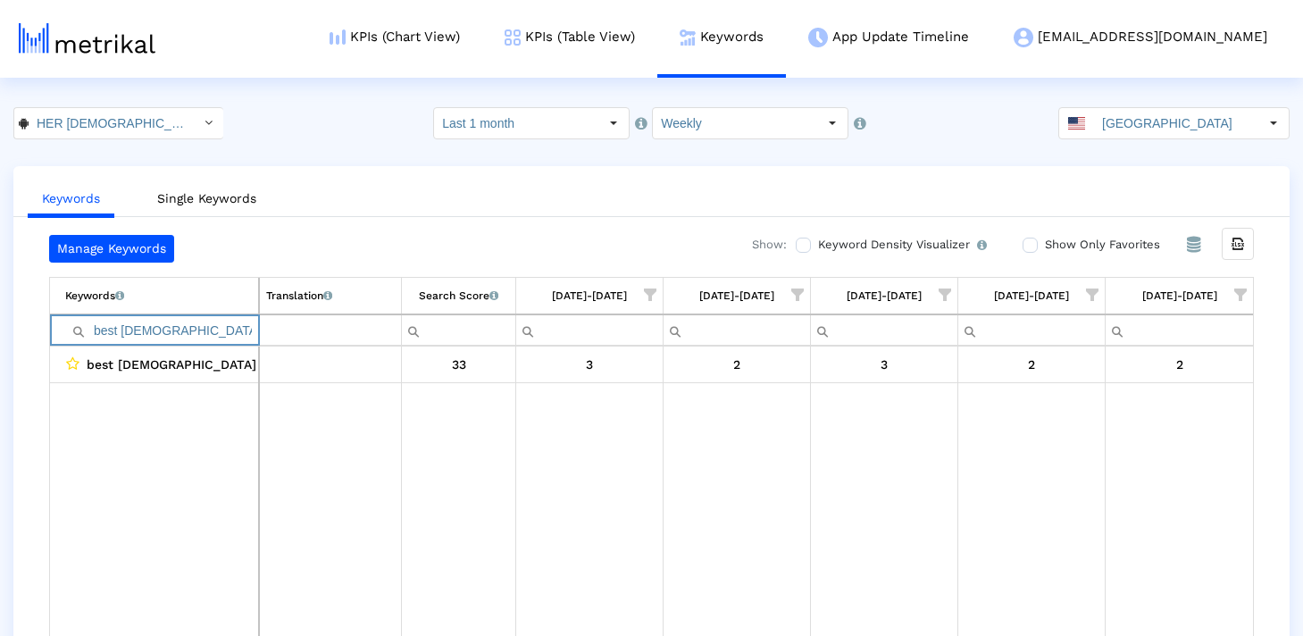
click at [199, 340] on input "best [DEMOGRAPHIC_DATA] dating app" at bounding box center [161, 329] width 193 height 29
click at [195, 330] on input "best [DEMOGRAPHIC_DATA] dating app" at bounding box center [161, 329] width 193 height 29
paste input "[DEMOGRAPHIC_DATA] dating apps"
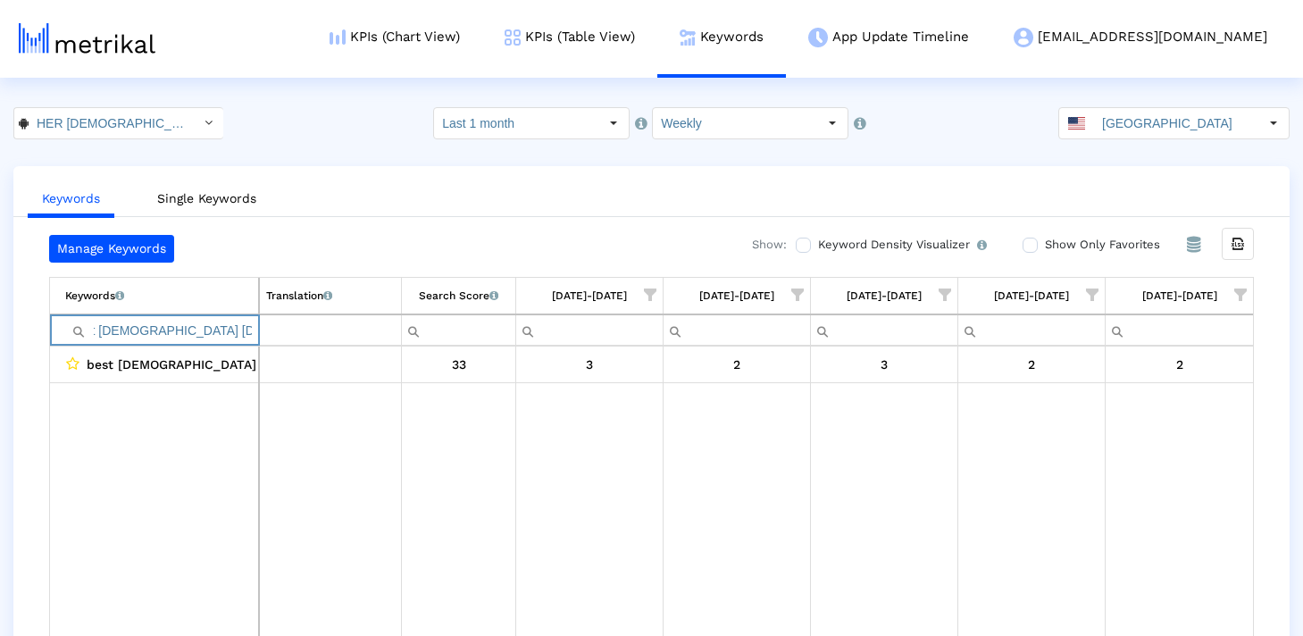
click at [195, 330] on input "best [DEMOGRAPHIC_DATA] [DEMOGRAPHIC_DATA] dating apps app" at bounding box center [161, 329] width 193 height 29
paste input "[DEMOGRAPHIC_DATA] dating apps"
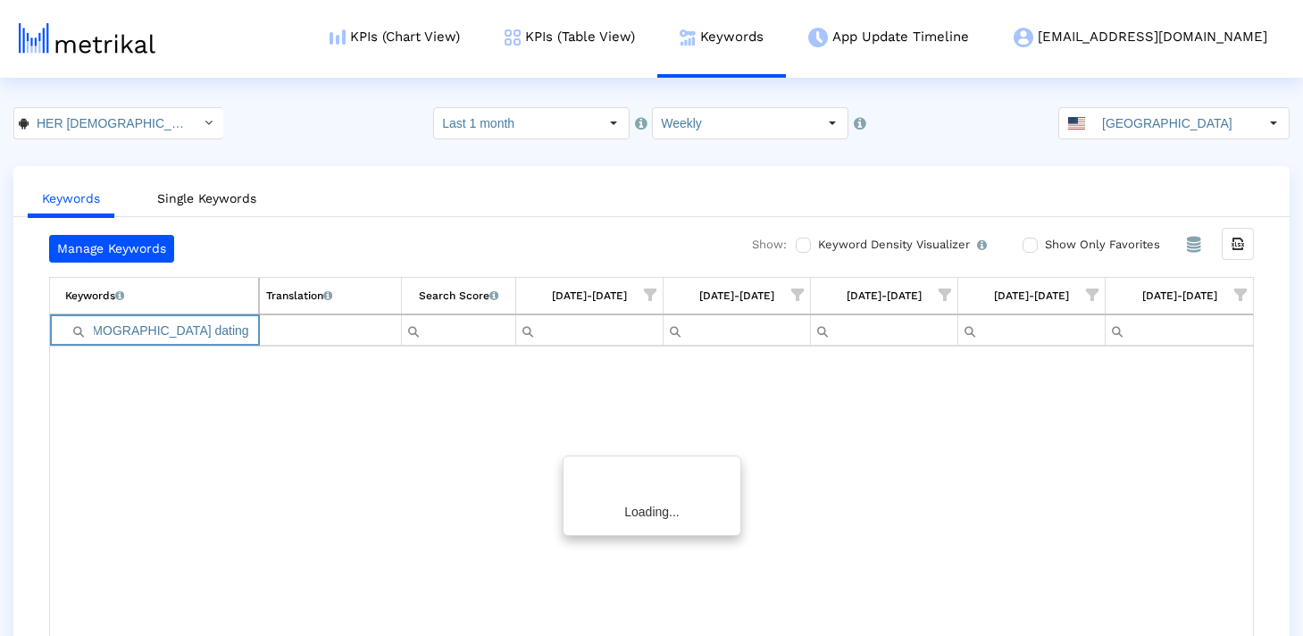
scroll to position [0, 0]
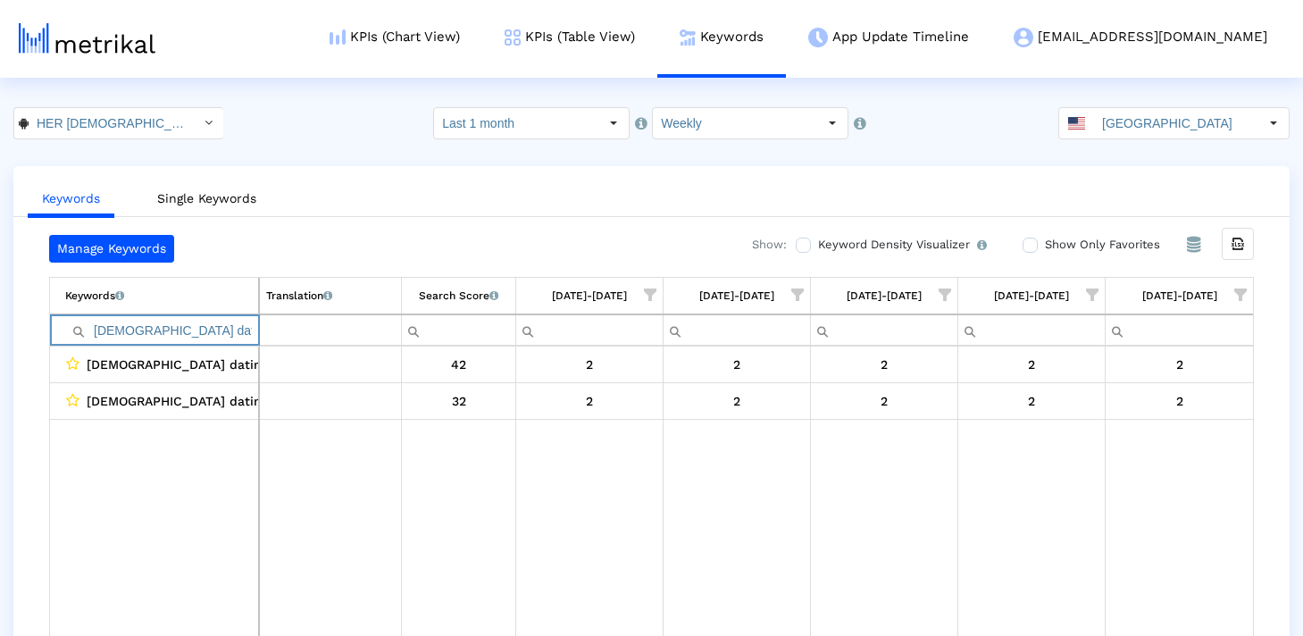
type input "[DEMOGRAPHIC_DATA] dating apps"
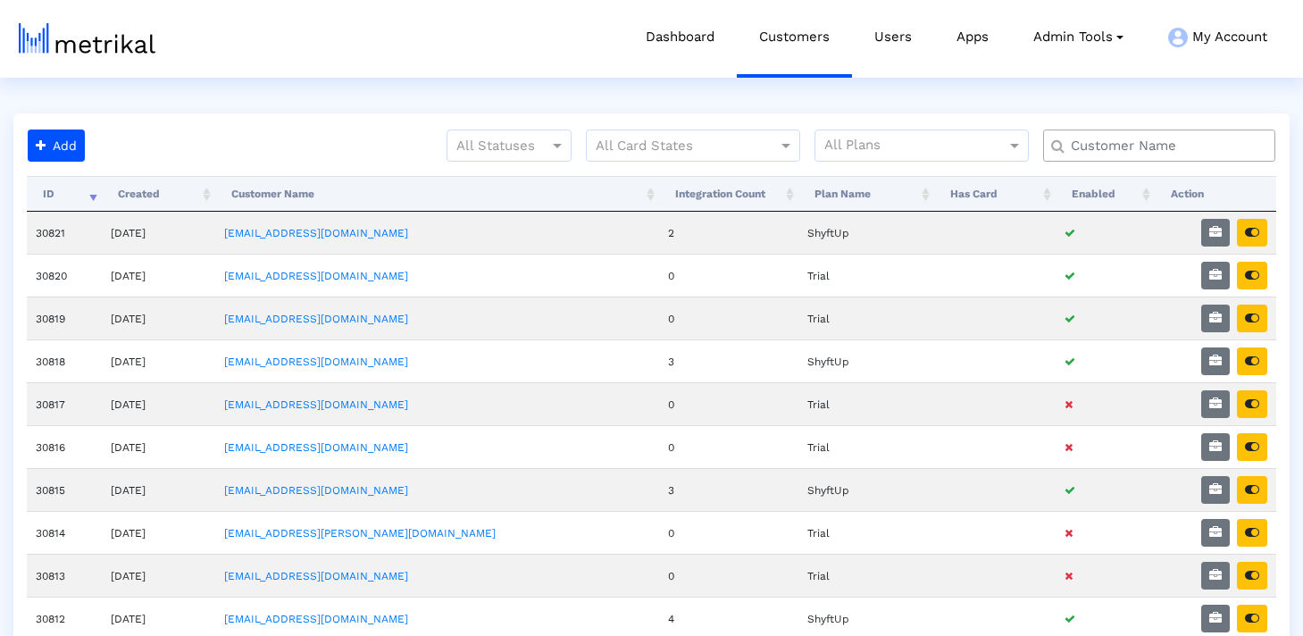
click at [1115, 137] on input "text" at bounding box center [1163, 146] width 210 height 19
type input "j"
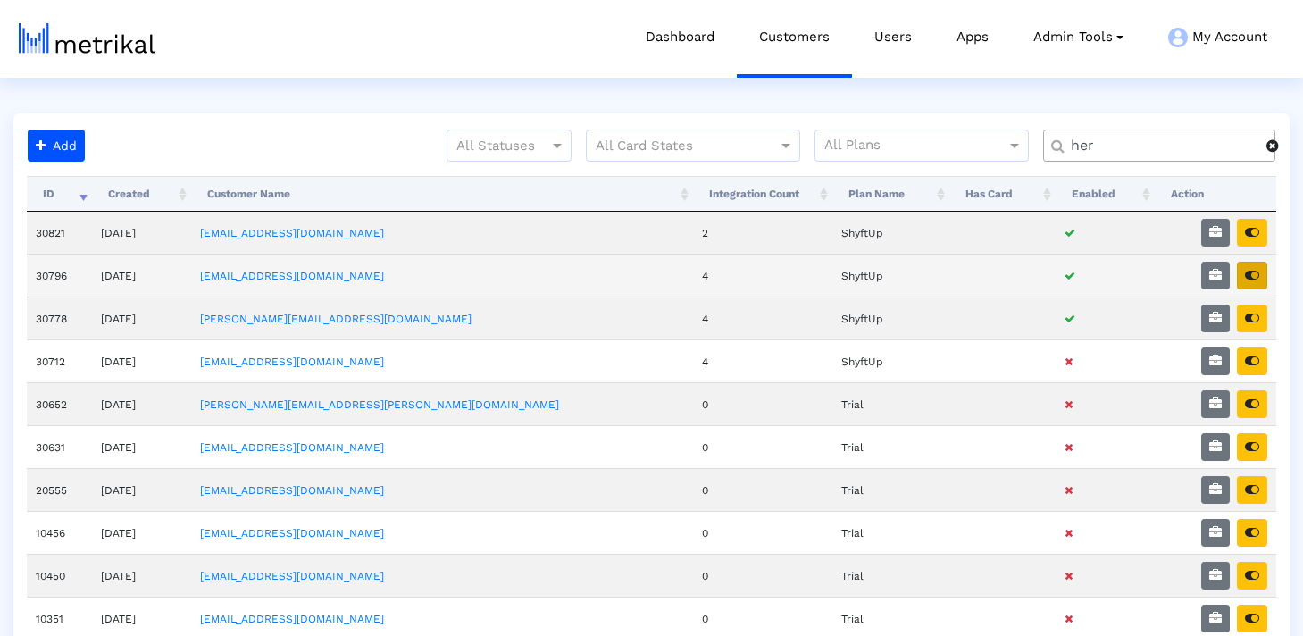
type input "her"
click at [1248, 266] on button "button" at bounding box center [1252, 276] width 30 height 28
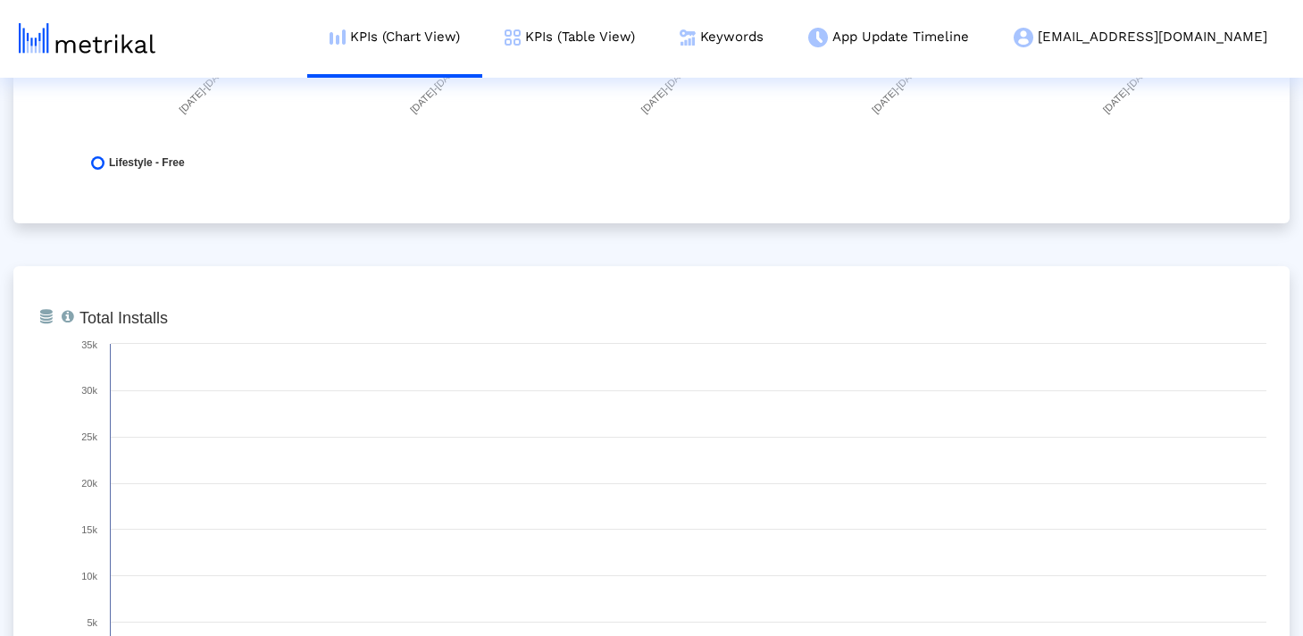
scroll to position [2045, 0]
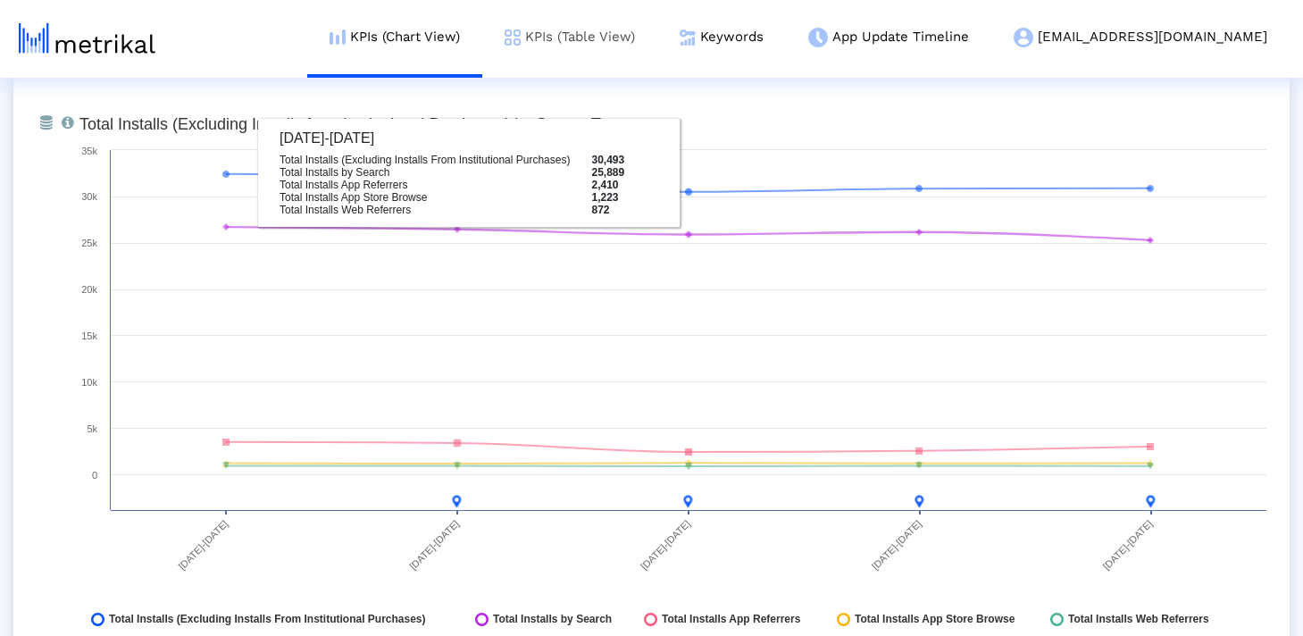
click at [657, 66] on link "KPIs (Table View)" at bounding box center [569, 37] width 175 height 74
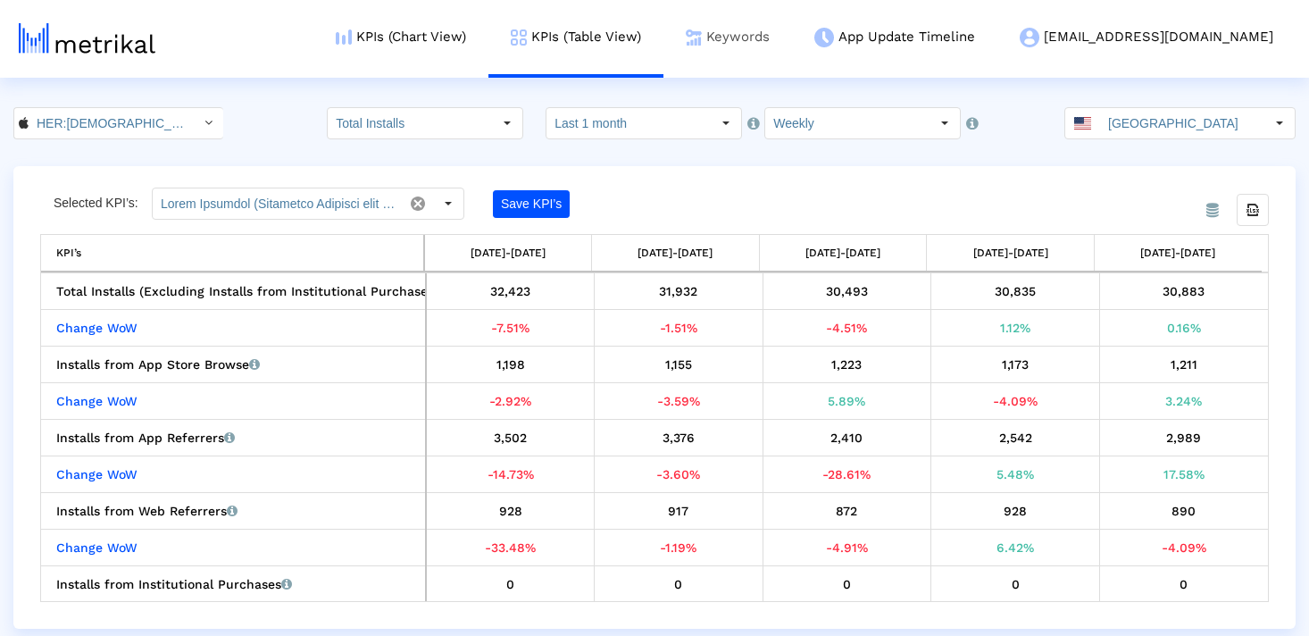
click at [792, 47] on link "Keywords" at bounding box center [728, 37] width 129 height 74
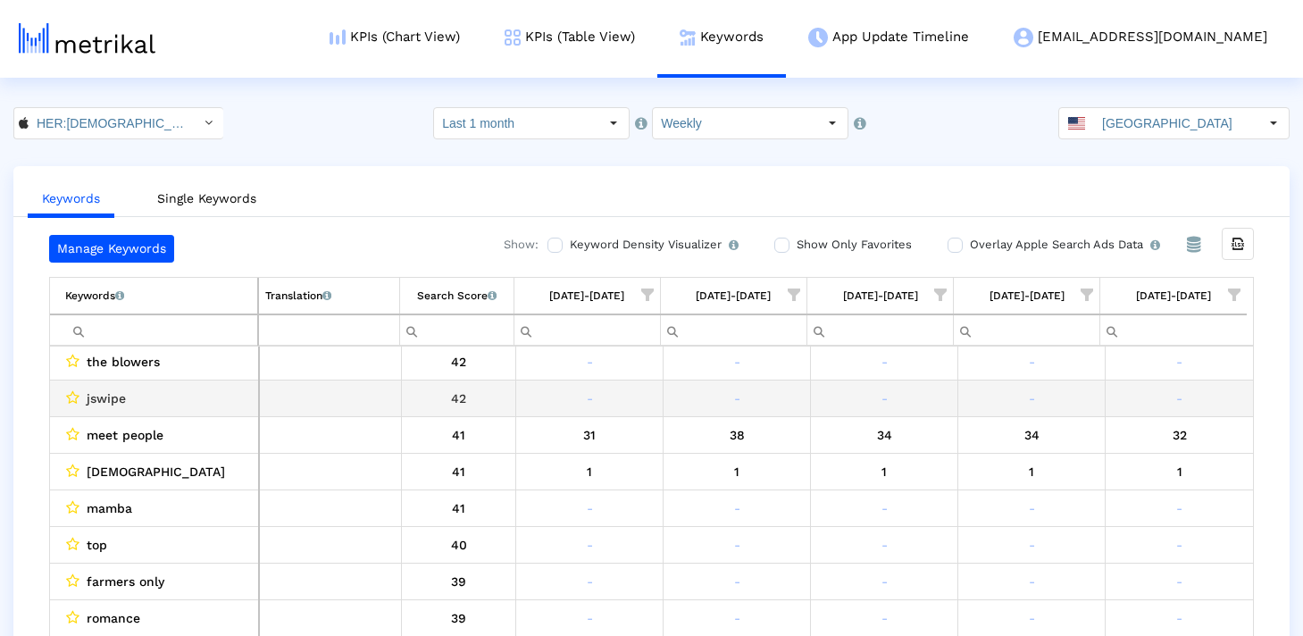
scroll to position [1452, 0]
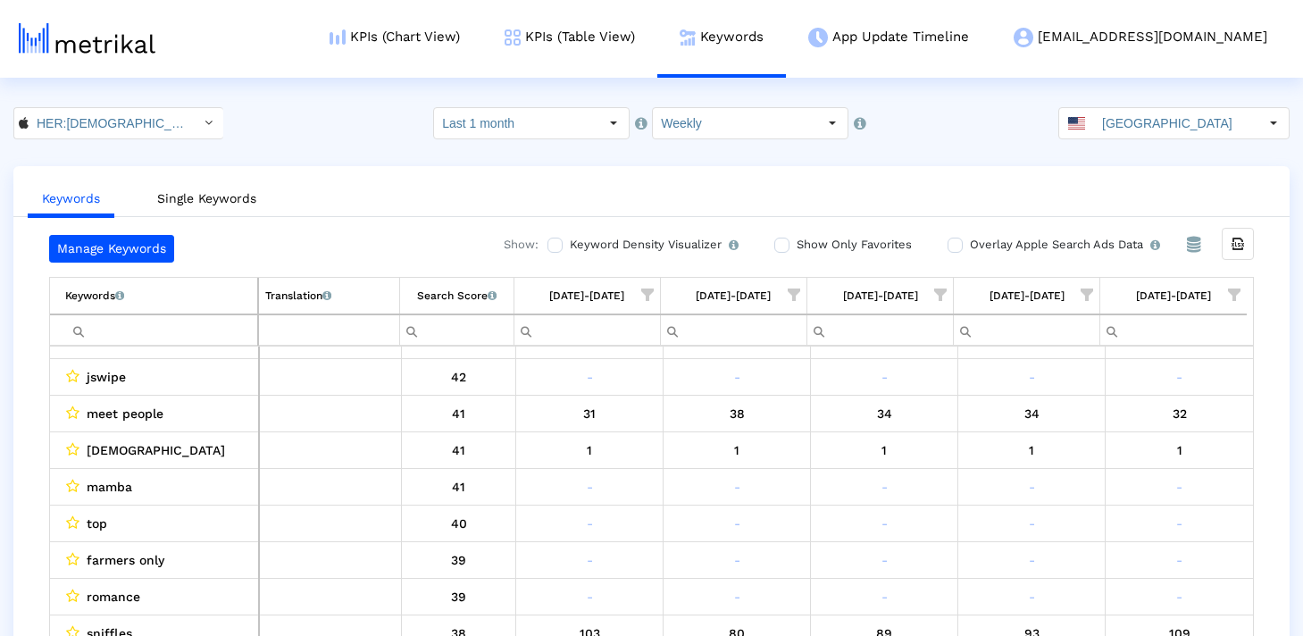
click at [183, 330] on input "Filter cell" at bounding box center [161, 329] width 192 height 29
type input "f"
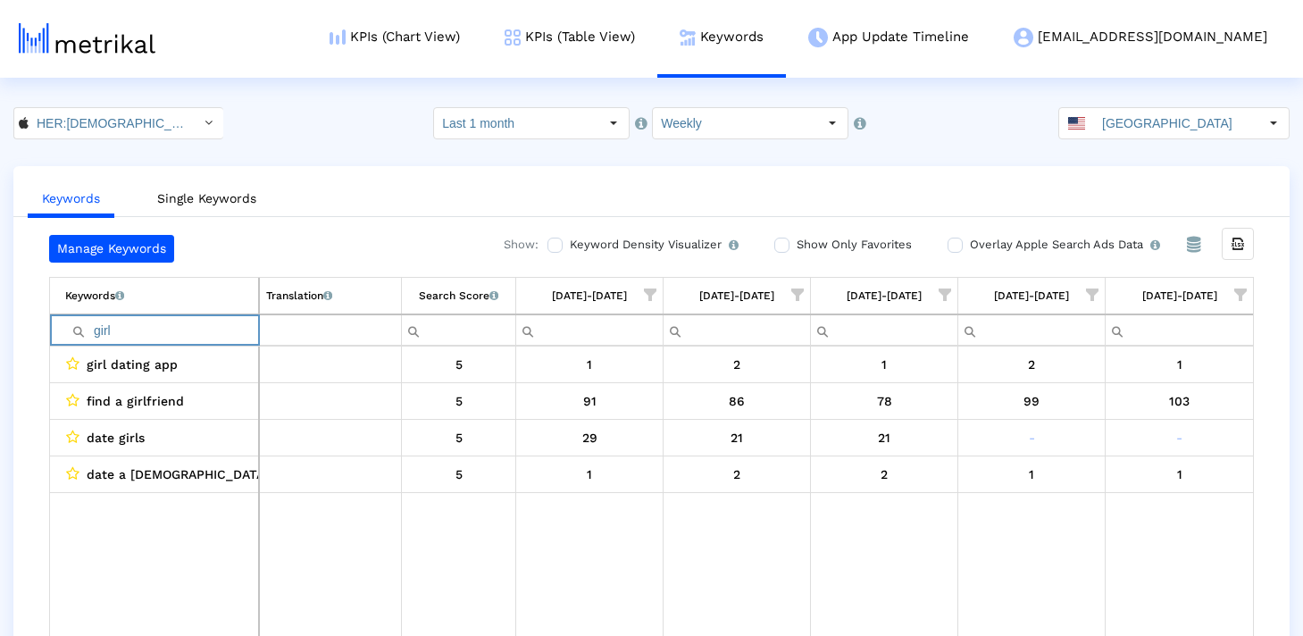
click at [188, 328] on input "girl" at bounding box center [161, 329] width 193 height 29
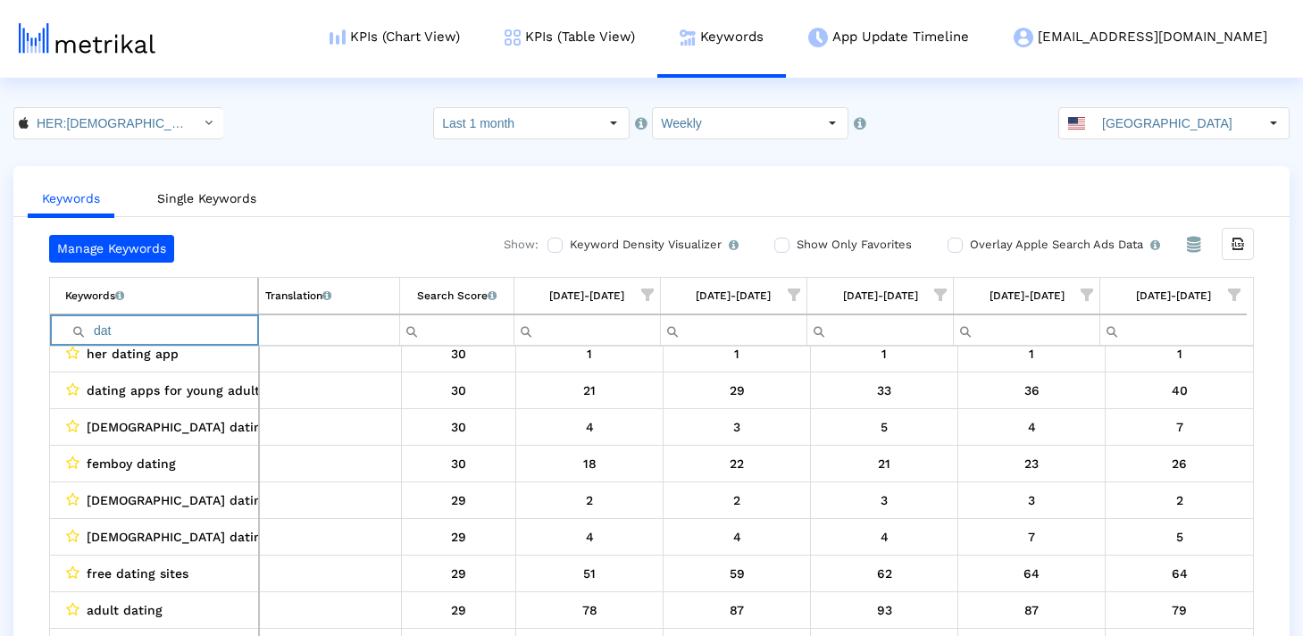
scroll to position [1221, 0]
click at [135, 325] on input "dat" at bounding box center [161, 329] width 192 height 29
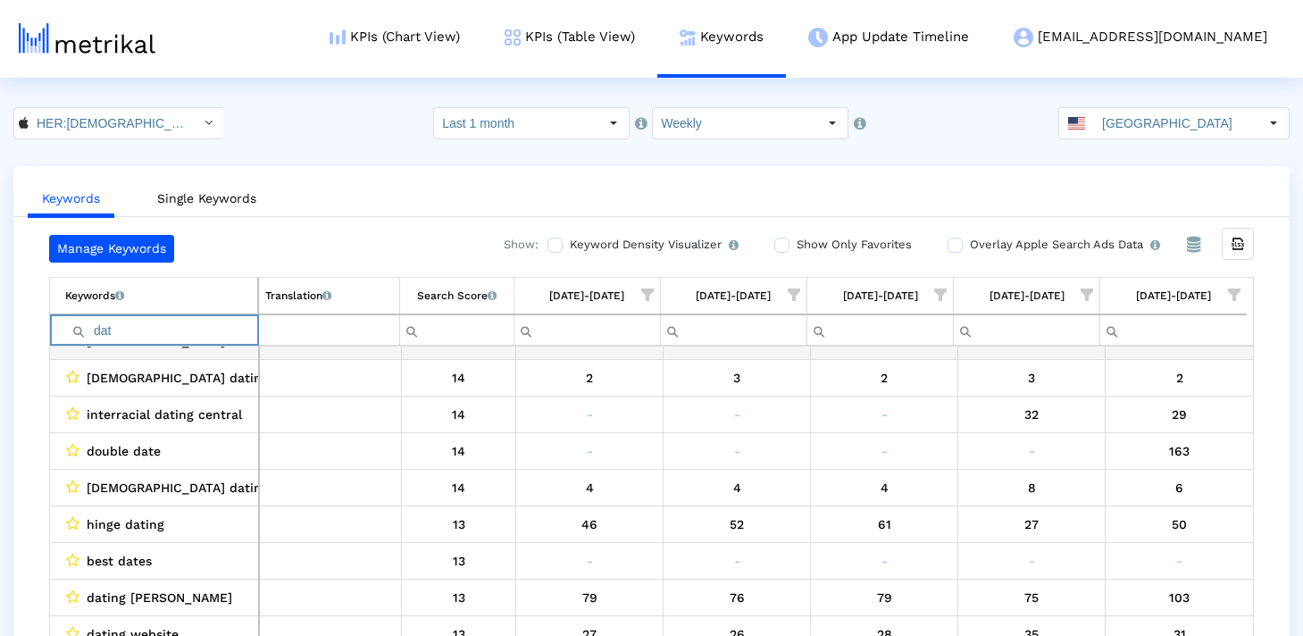
scroll to position [4027, 0]
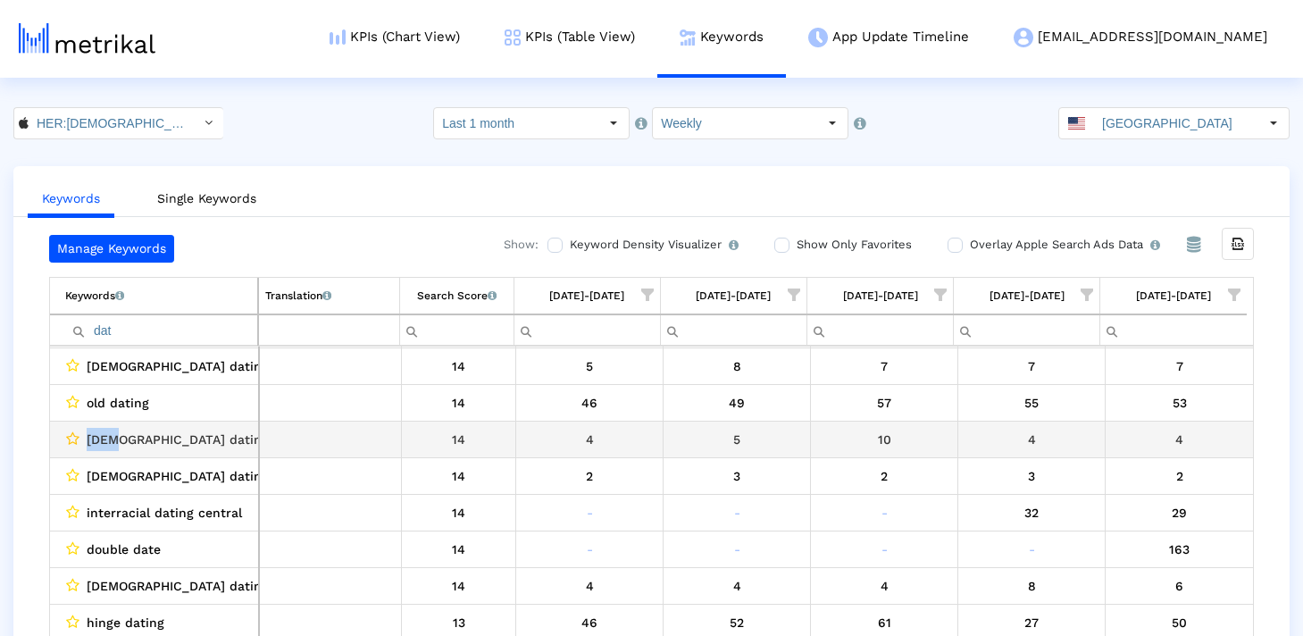
drag, startPoint x: 111, startPoint y: 441, endPoint x: 67, endPoint y: 442, distance: 43.8
click at [67, 442] on div "[DEMOGRAPHIC_DATA] dating" at bounding box center [158, 439] width 187 height 23
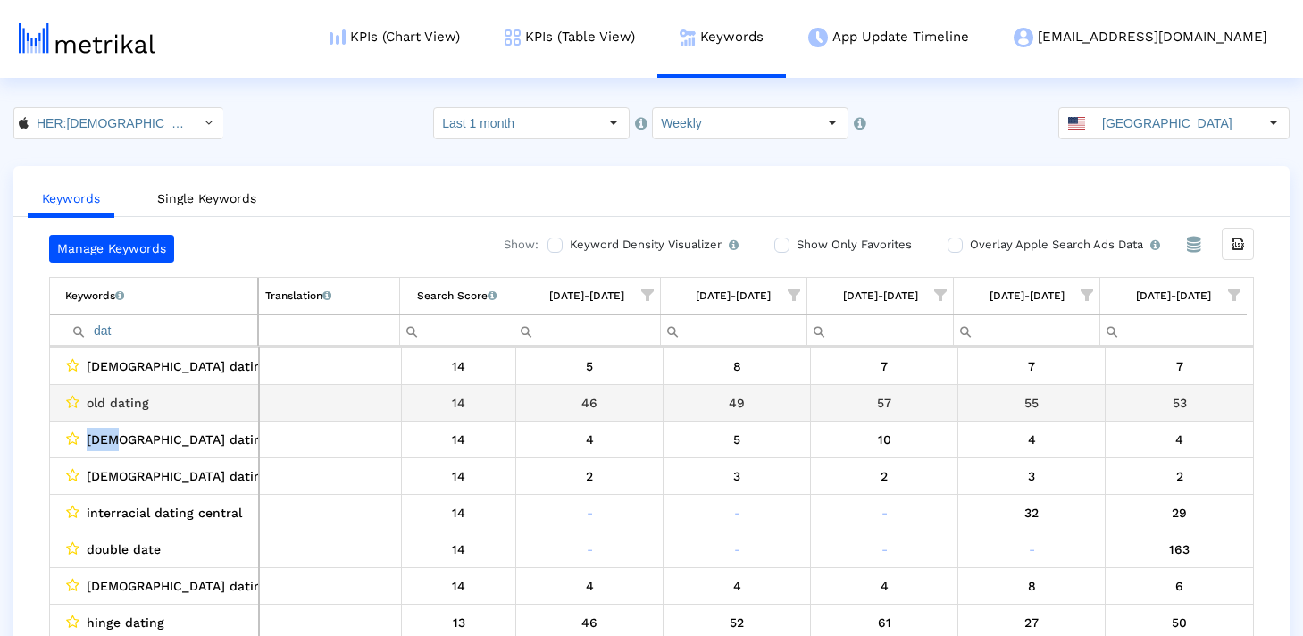
copy div "[DEMOGRAPHIC_DATA]"
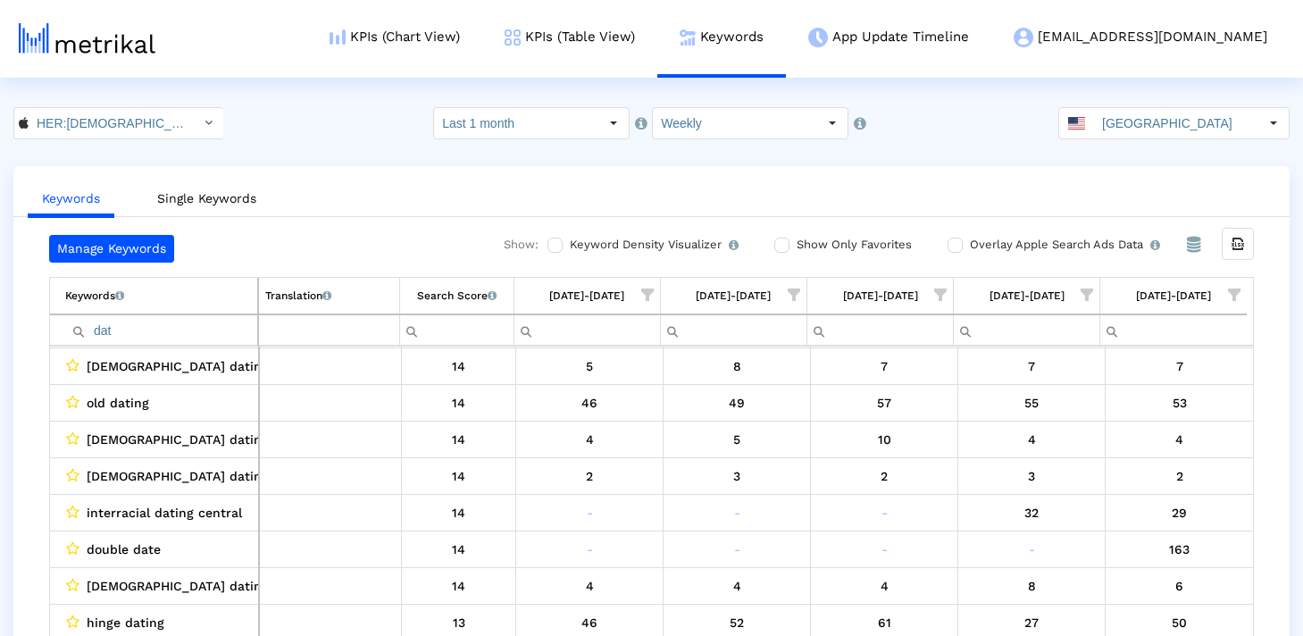
click at [138, 327] on input "dat" at bounding box center [161, 329] width 192 height 29
paste input "lgb"
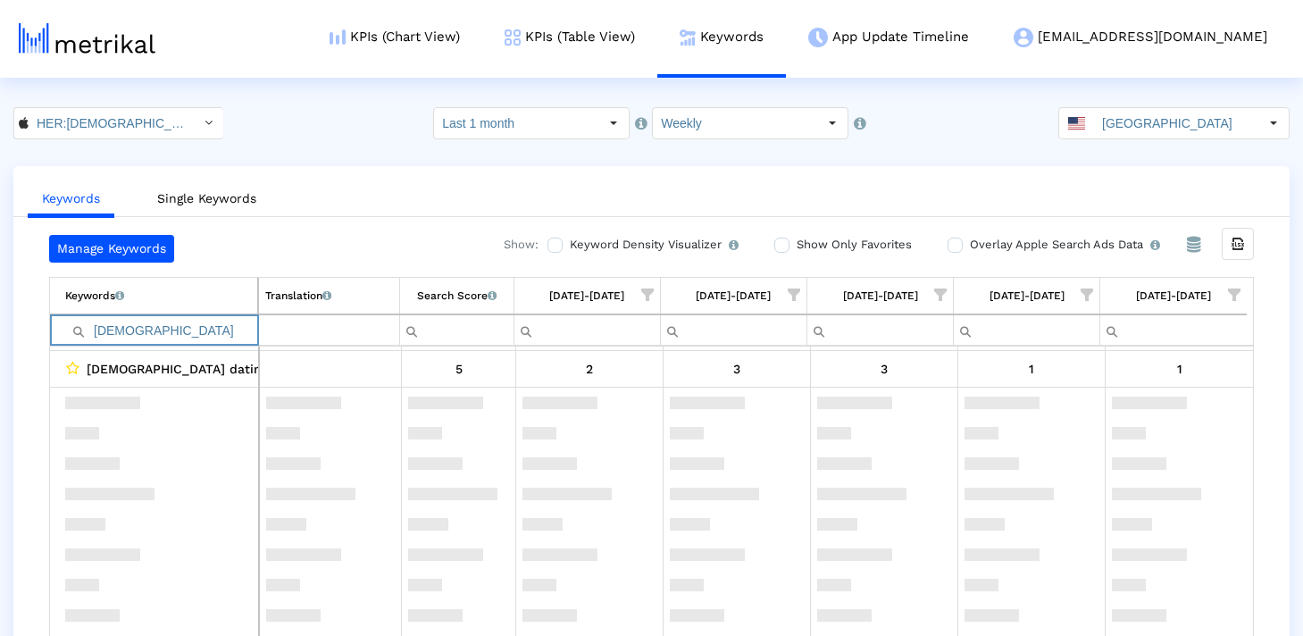
scroll to position [0, 0]
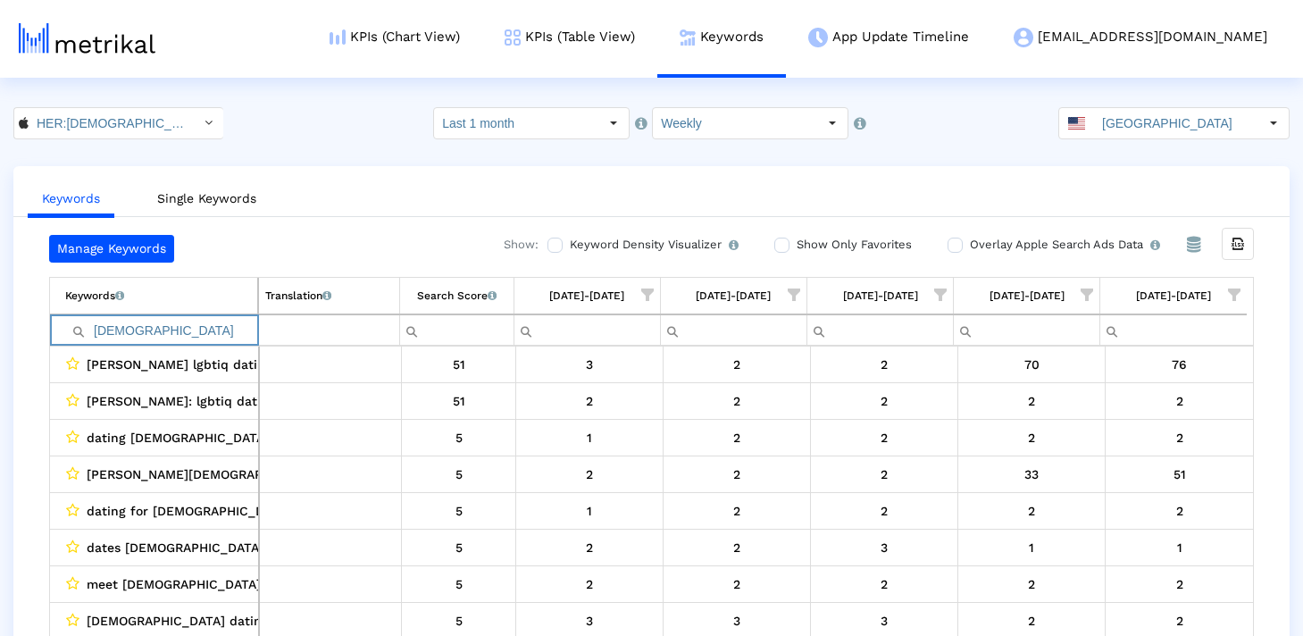
click at [96, 335] on input "[DEMOGRAPHIC_DATA]" at bounding box center [161, 329] width 192 height 29
type input "[DEMOGRAPHIC_DATA]"
click at [126, 337] on input "[DEMOGRAPHIC_DATA]" at bounding box center [161, 329] width 192 height 29
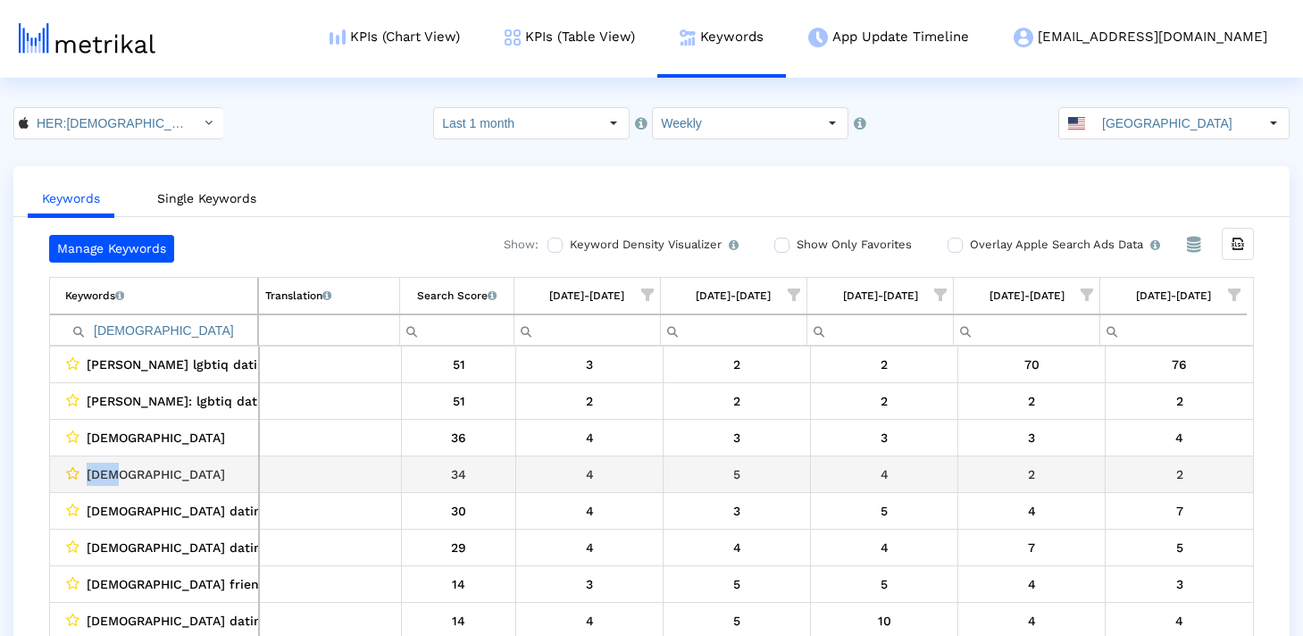
drag, startPoint x: 120, startPoint y: 478, endPoint x: 66, endPoint y: 478, distance: 53.6
click at [66, 478] on div "[DEMOGRAPHIC_DATA]" at bounding box center [158, 474] width 187 height 23
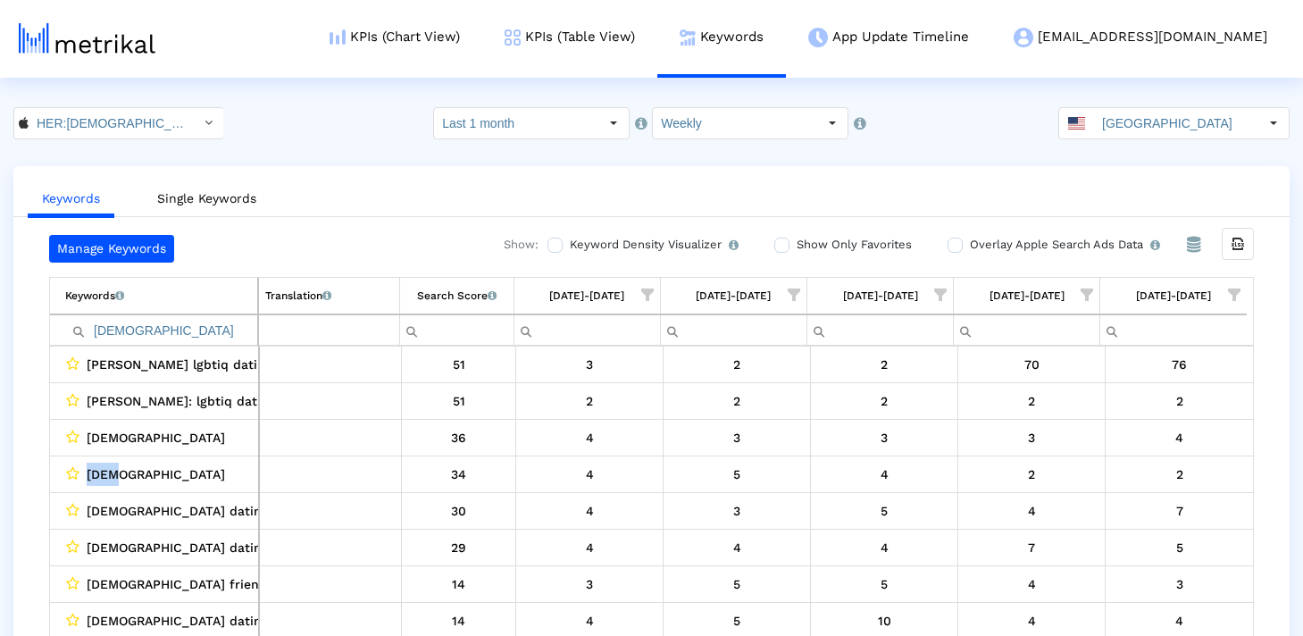
copy div "[DEMOGRAPHIC_DATA]"
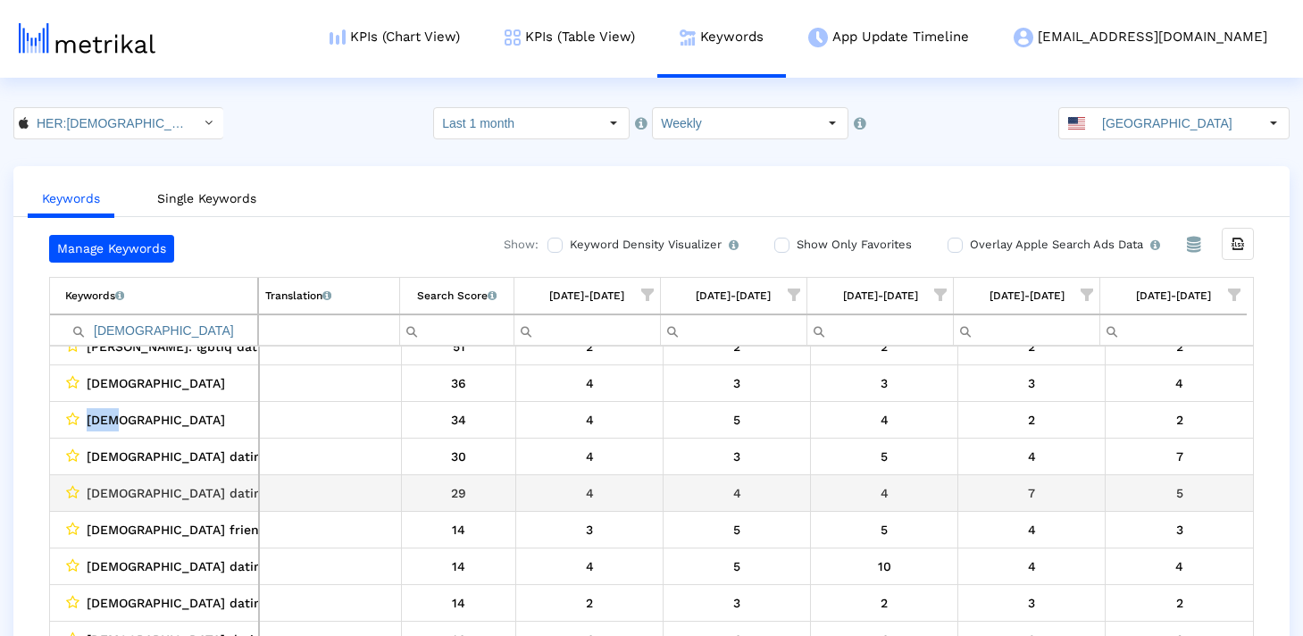
scroll to position [57, 0]
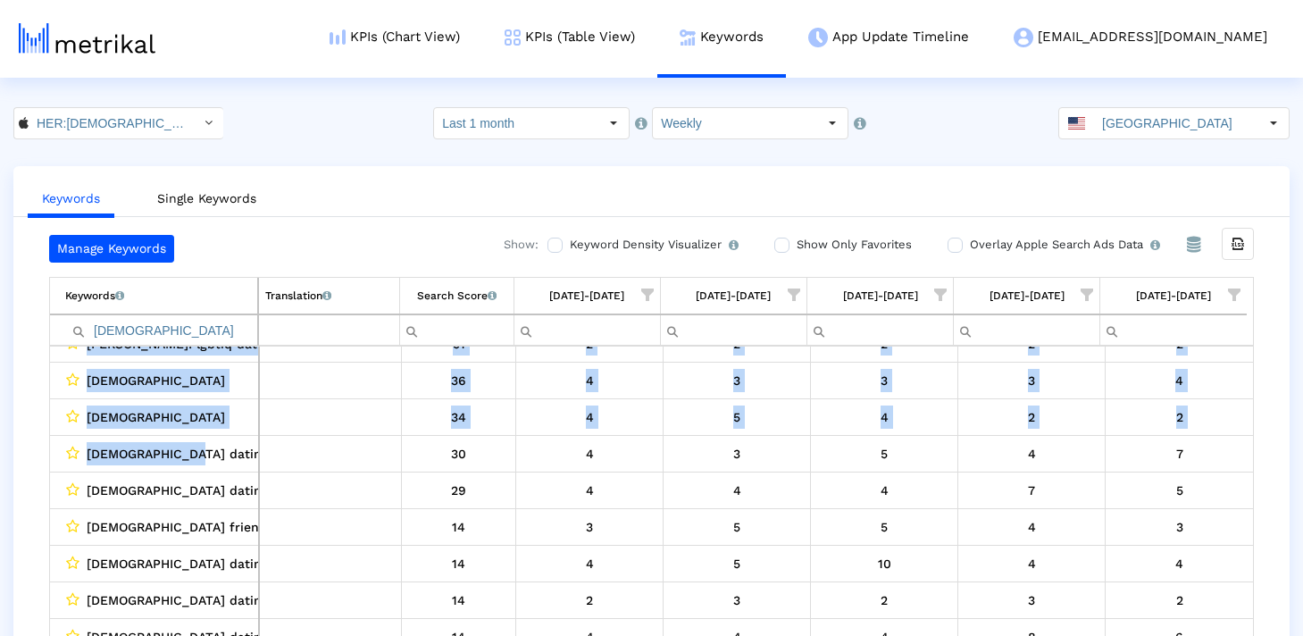
drag, startPoint x: 180, startPoint y: 456, endPoint x: 10, endPoint y: 456, distance: 169.7
click at [10, 456] on div "Keywords Single Keywords Manage Keywords Show: Keyword Density Visualizer Turn …" at bounding box center [651, 419] width 1303 height 506
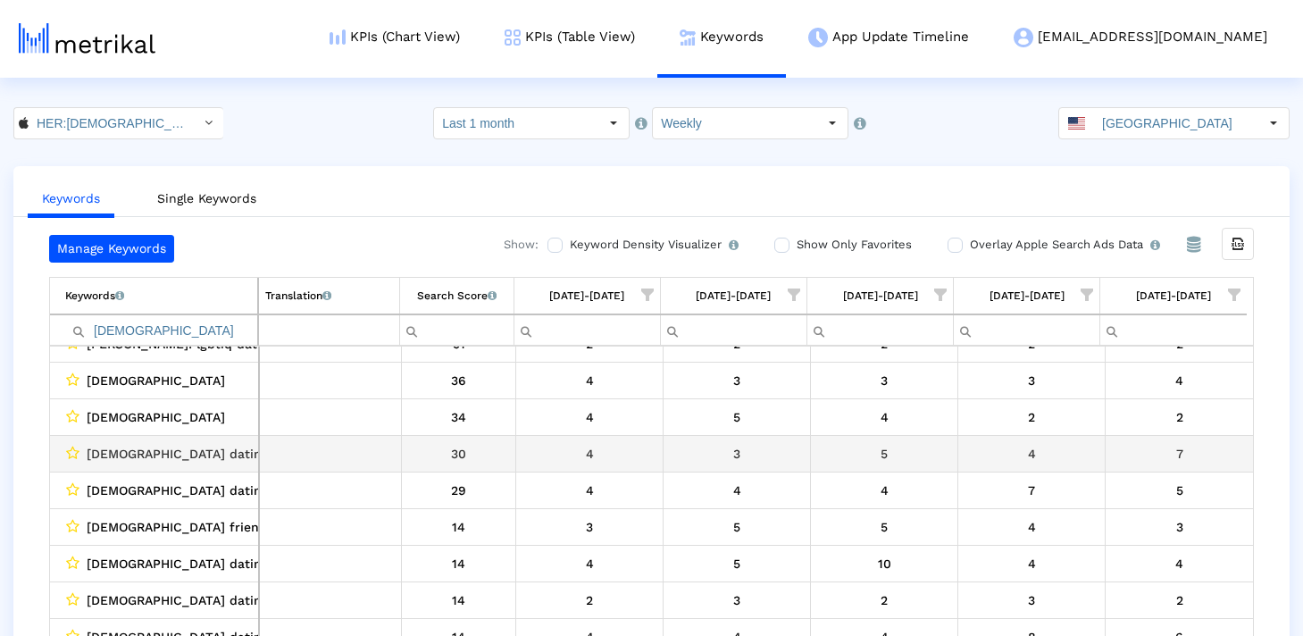
click at [96, 442] on span "[DEMOGRAPHIC_DATA] dating app" at bounding box center [192, 453] width 210 height 23
drag, startPoint x: 79, startPoint y: 456, endPoint x: 226, endPoint y: 456, distance: 146.5
click at [226, 456] on div "[DEMOGRAPHIC_DATA] dating app" at bounding box center [158, 453] width 187 height 23
copy div "[DEMOGRAPHIC_DATA] dating app"
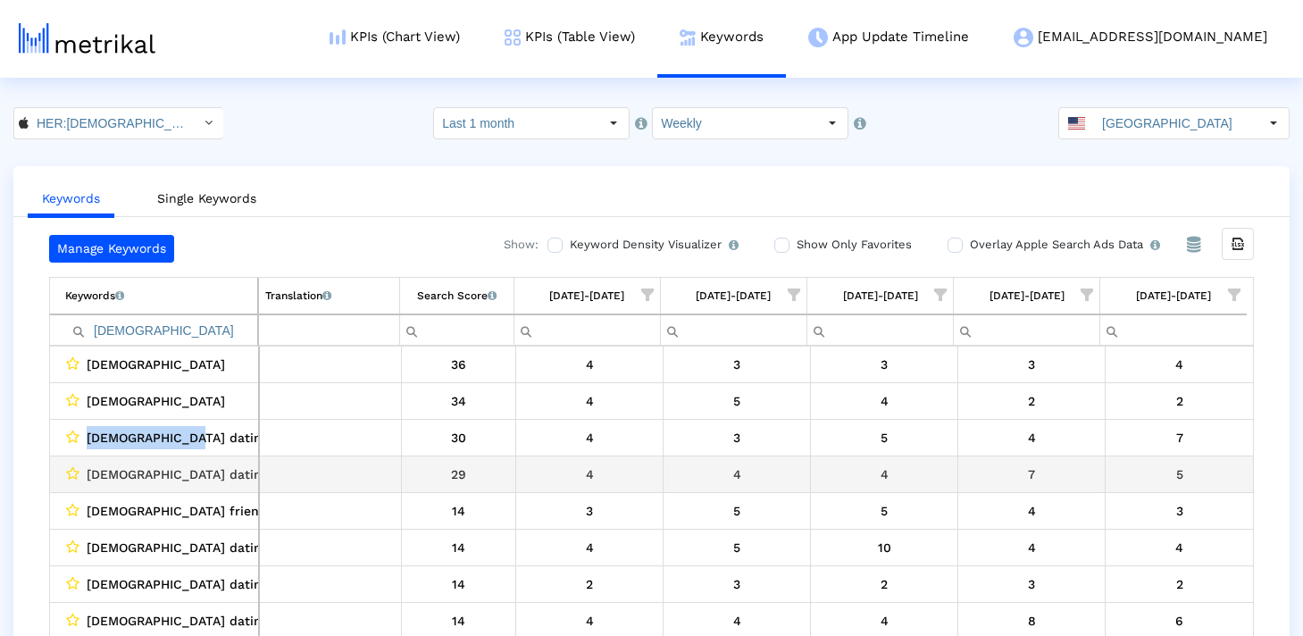
scroll to position [74, 0]
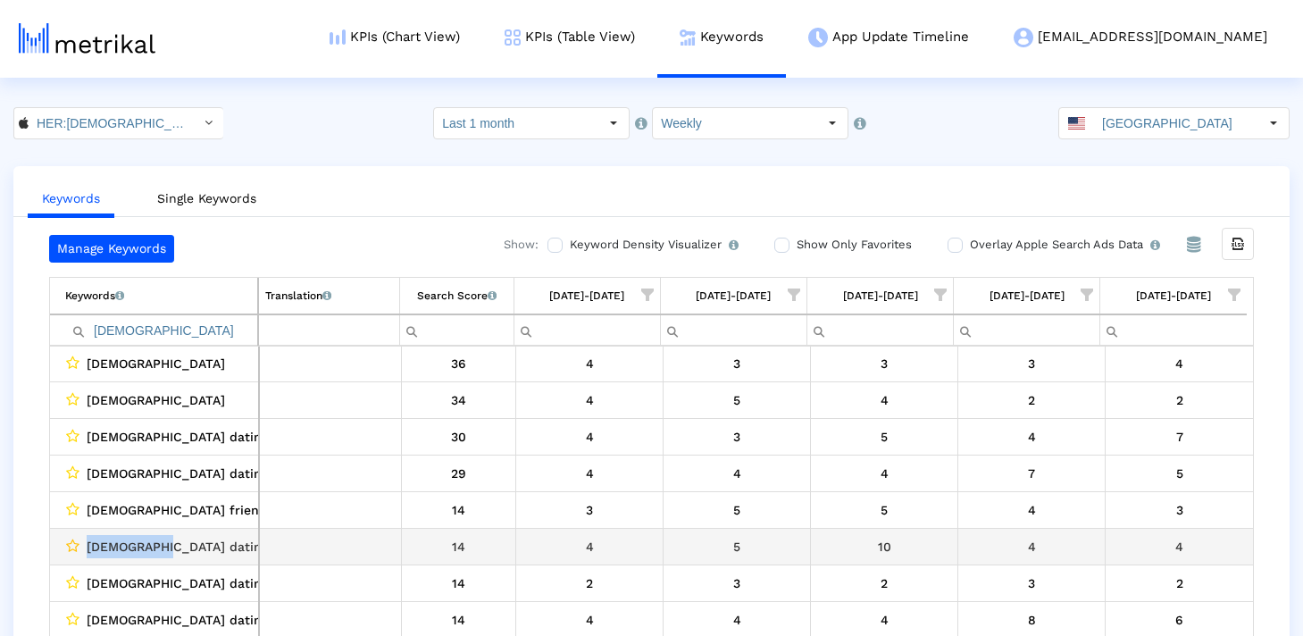
drag, startPoint x: 169, startPoint y: 546, endPoint x: 70, endPoint y: 546, distance: 99.1
click at [70, 546] on div "[DEMOGRAPHIC_DATA] dating" at bounding box center [158, 546] width 187 height 23
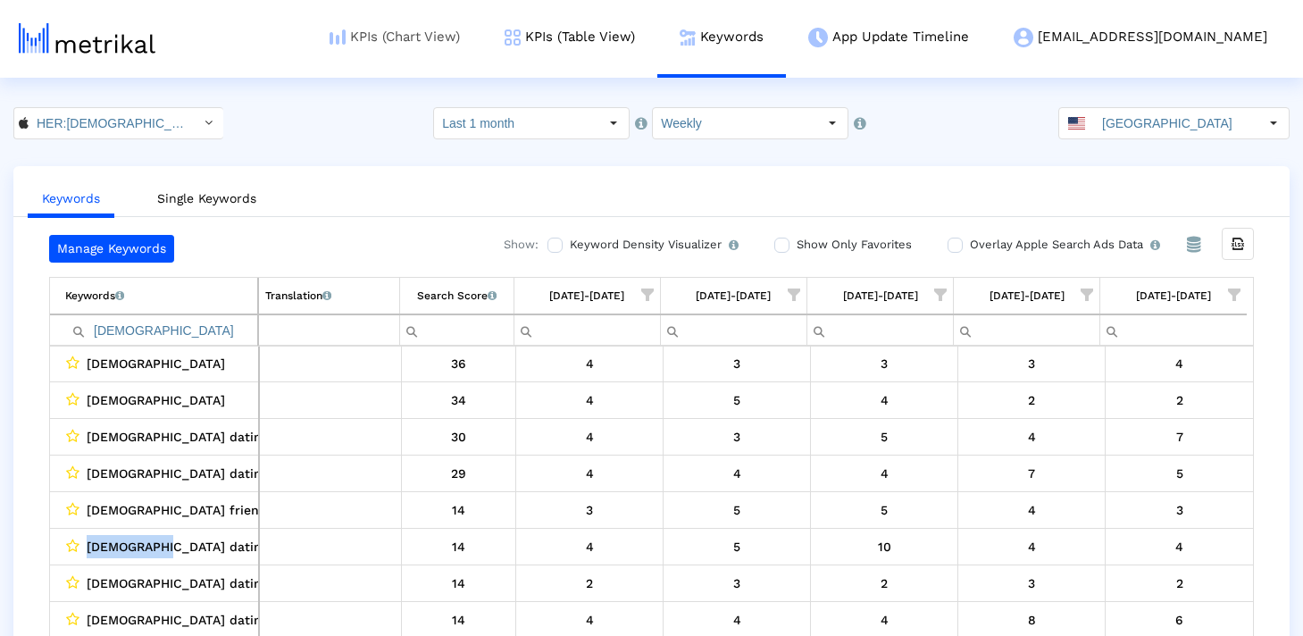
copy div "[DEMOGRAPHIC_DATA] dating"
